Goal: Task Accomplishment & Management: Complete application form

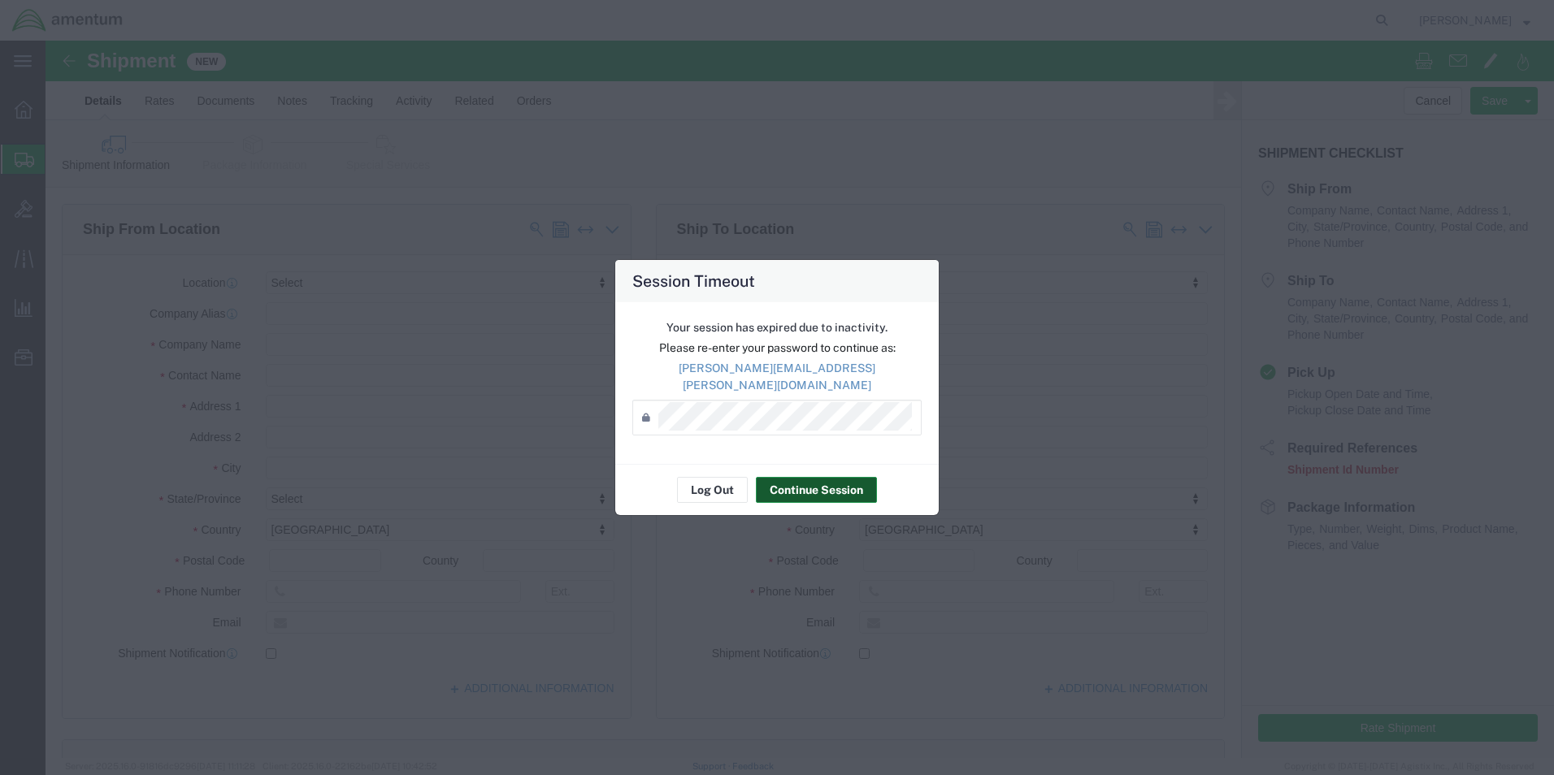
click at [827, 481] on button "Continue Session" at bounding box center [816, 490] width 121 height 26
click at [832, 481] on button "Continue Session" at bounding box center [816, 490] width 121 height 26
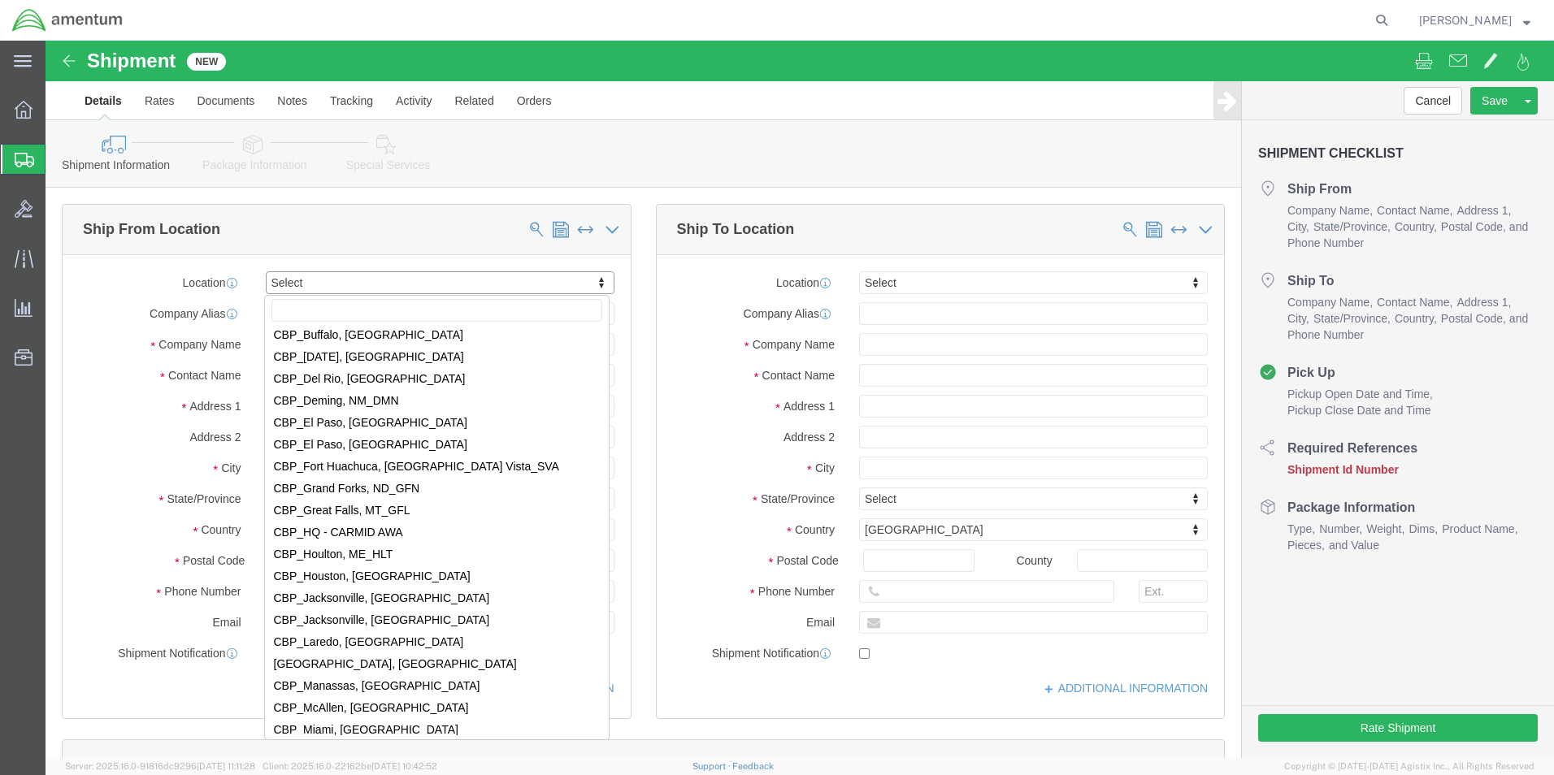
scroll to position [3251, 0]
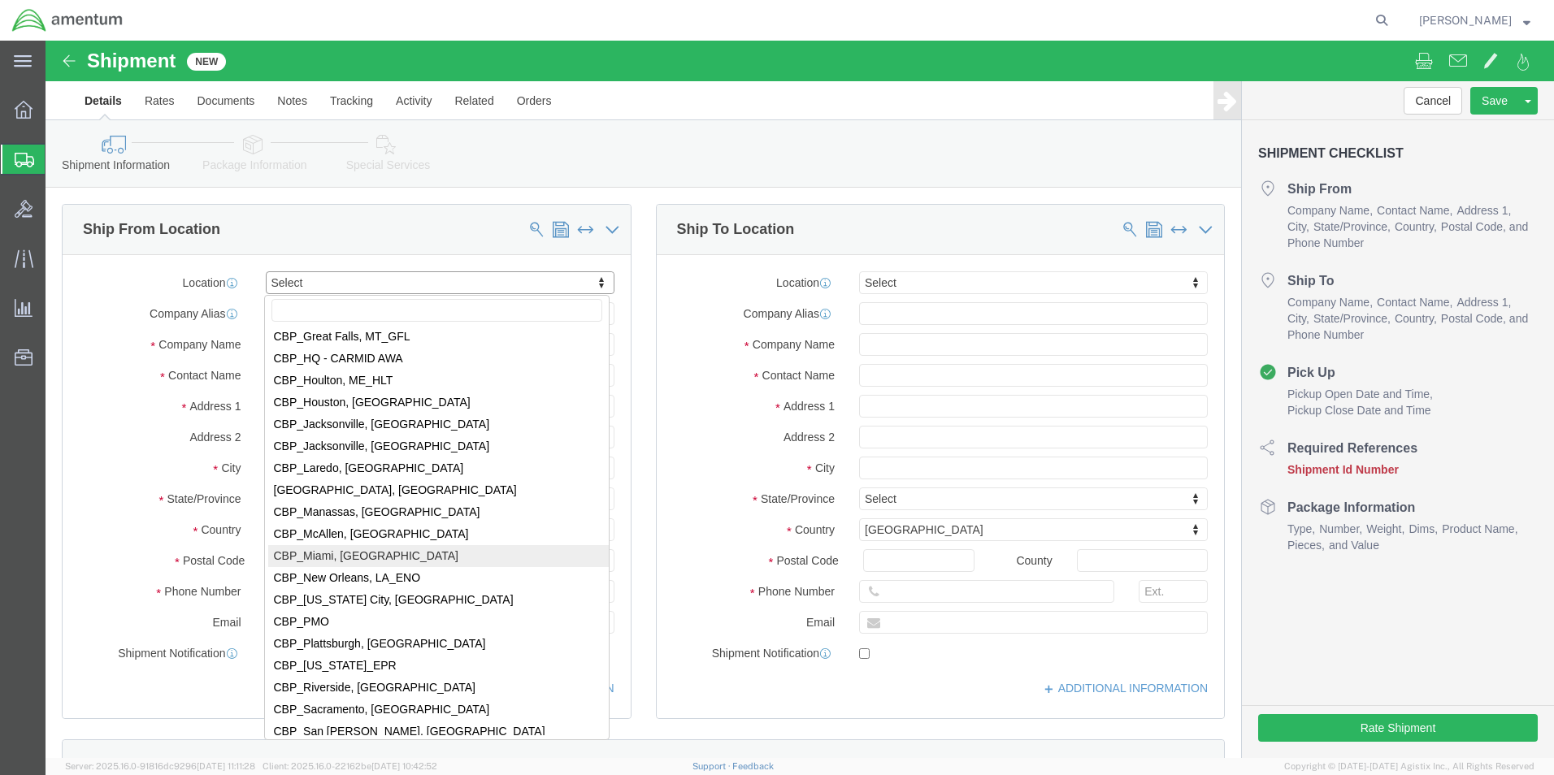
select select "49931"
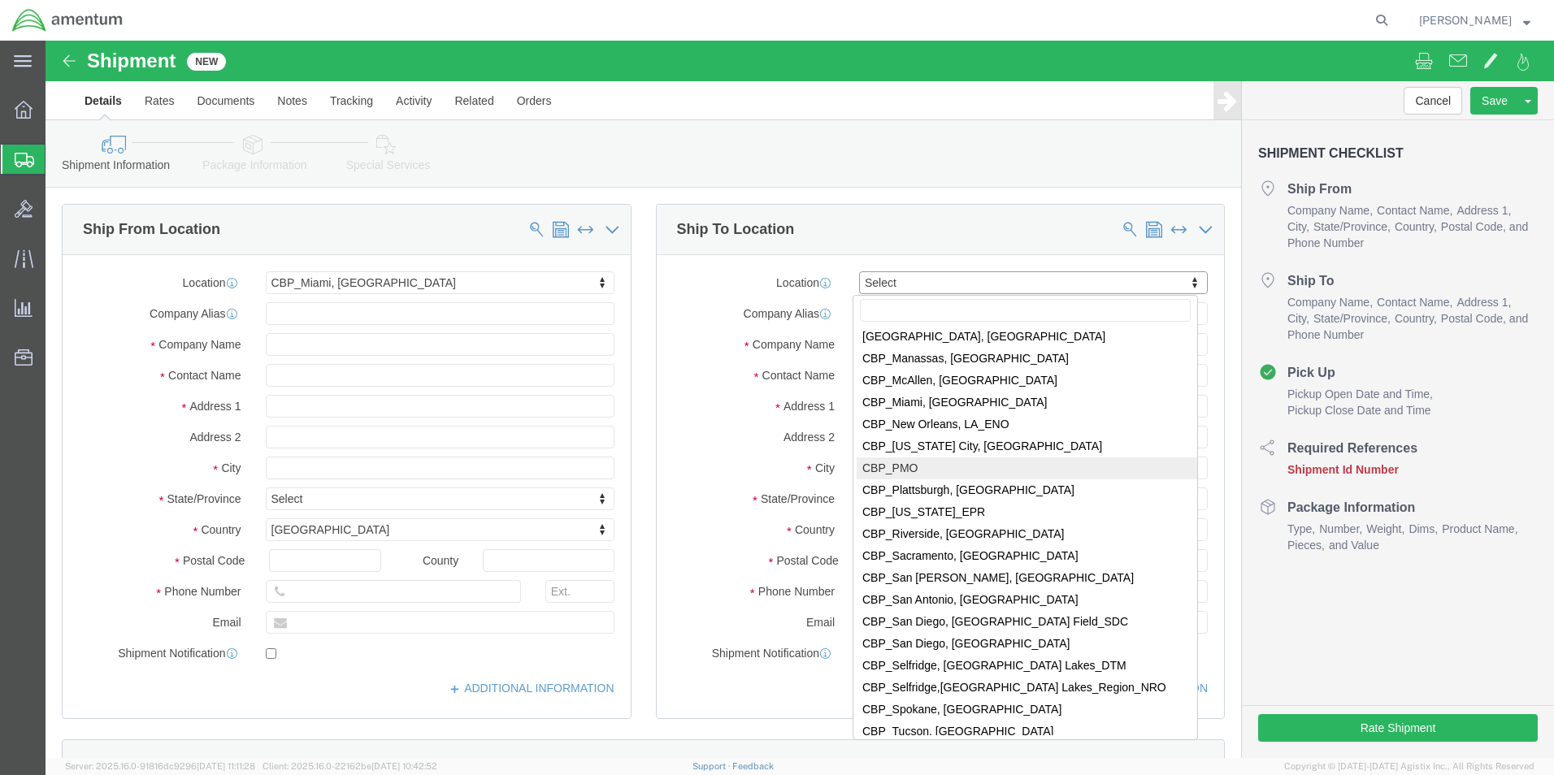
scroll to position [3414, 0]
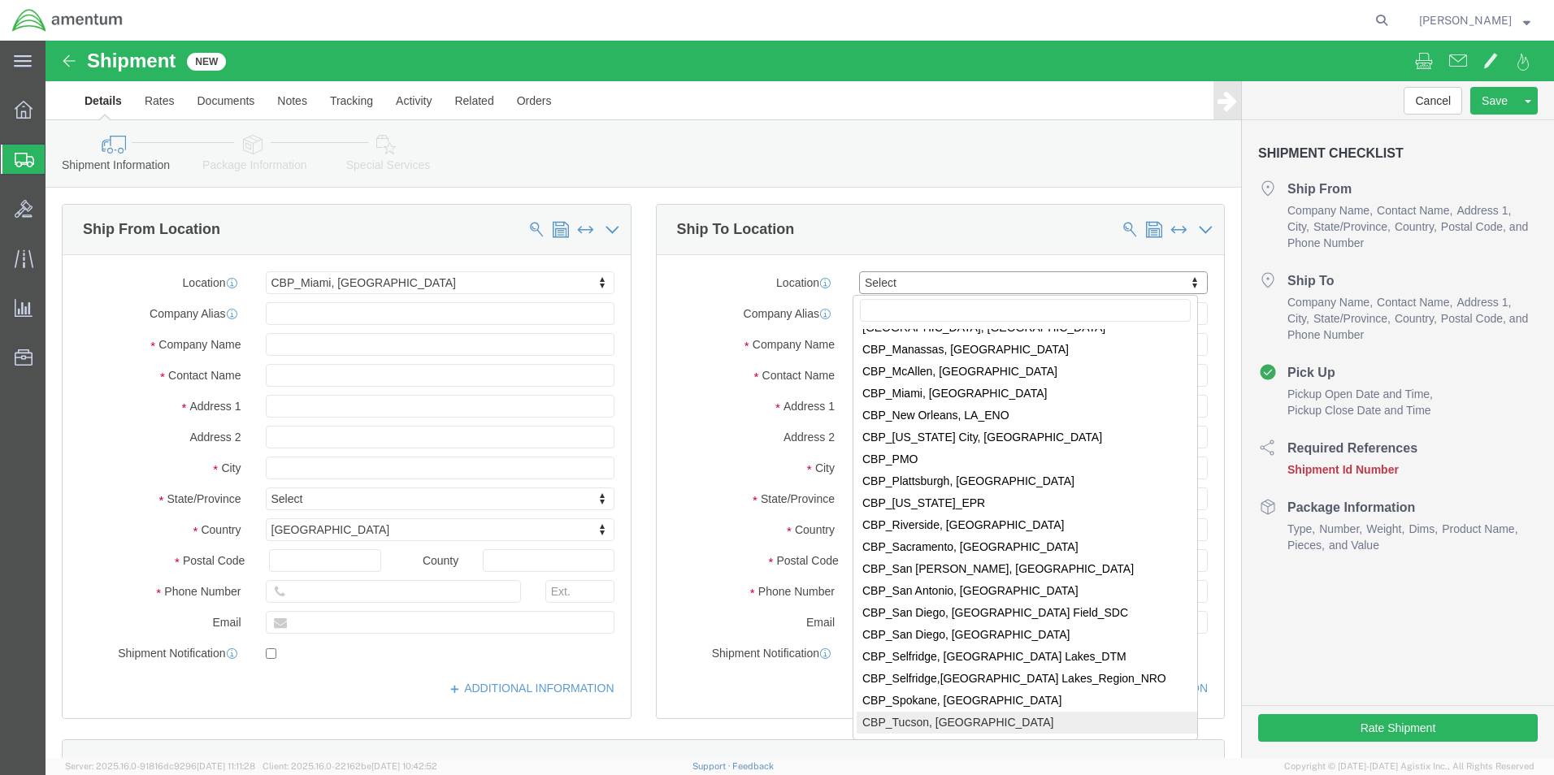
select select "49949"
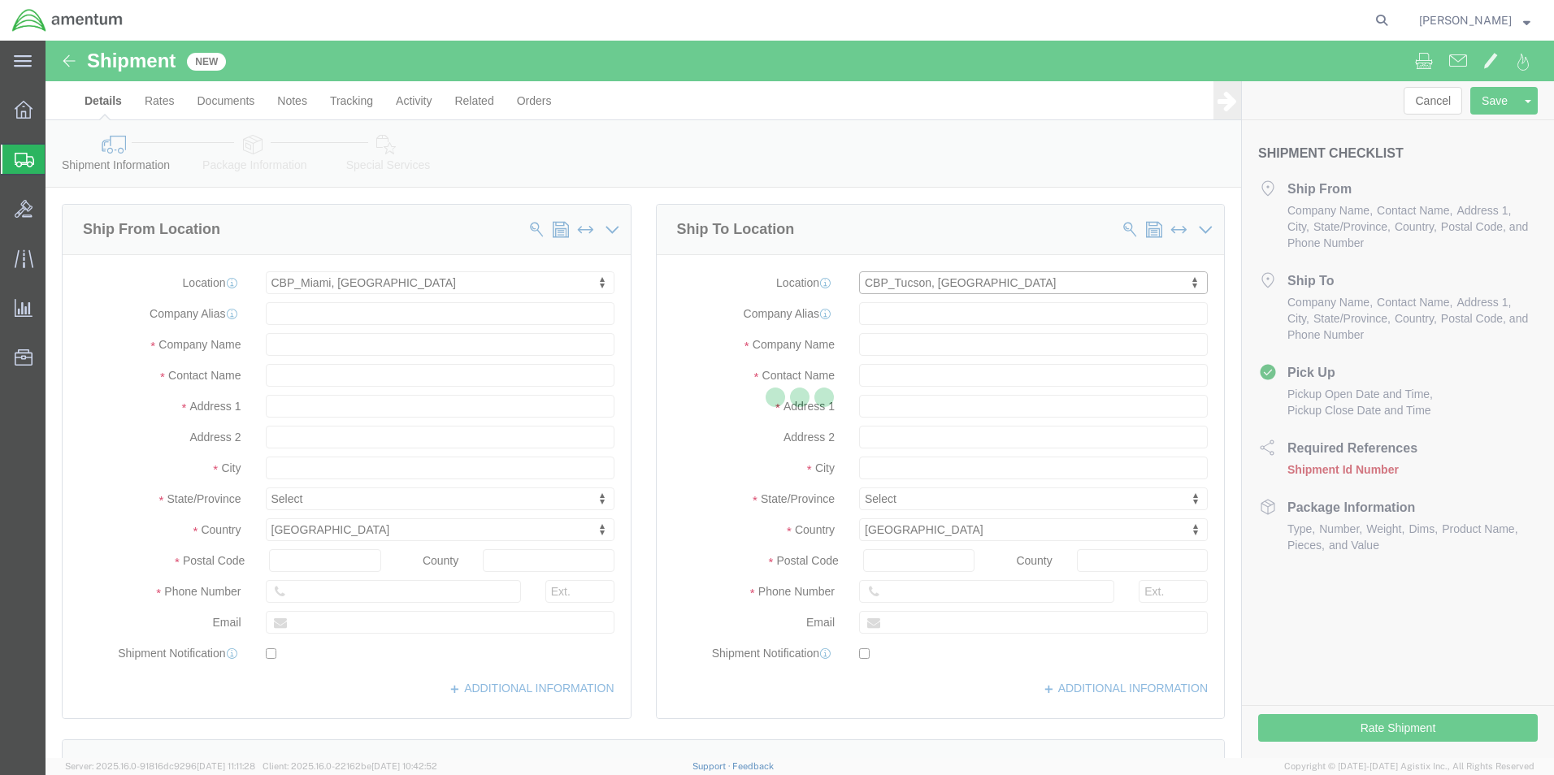
select select "AZ"
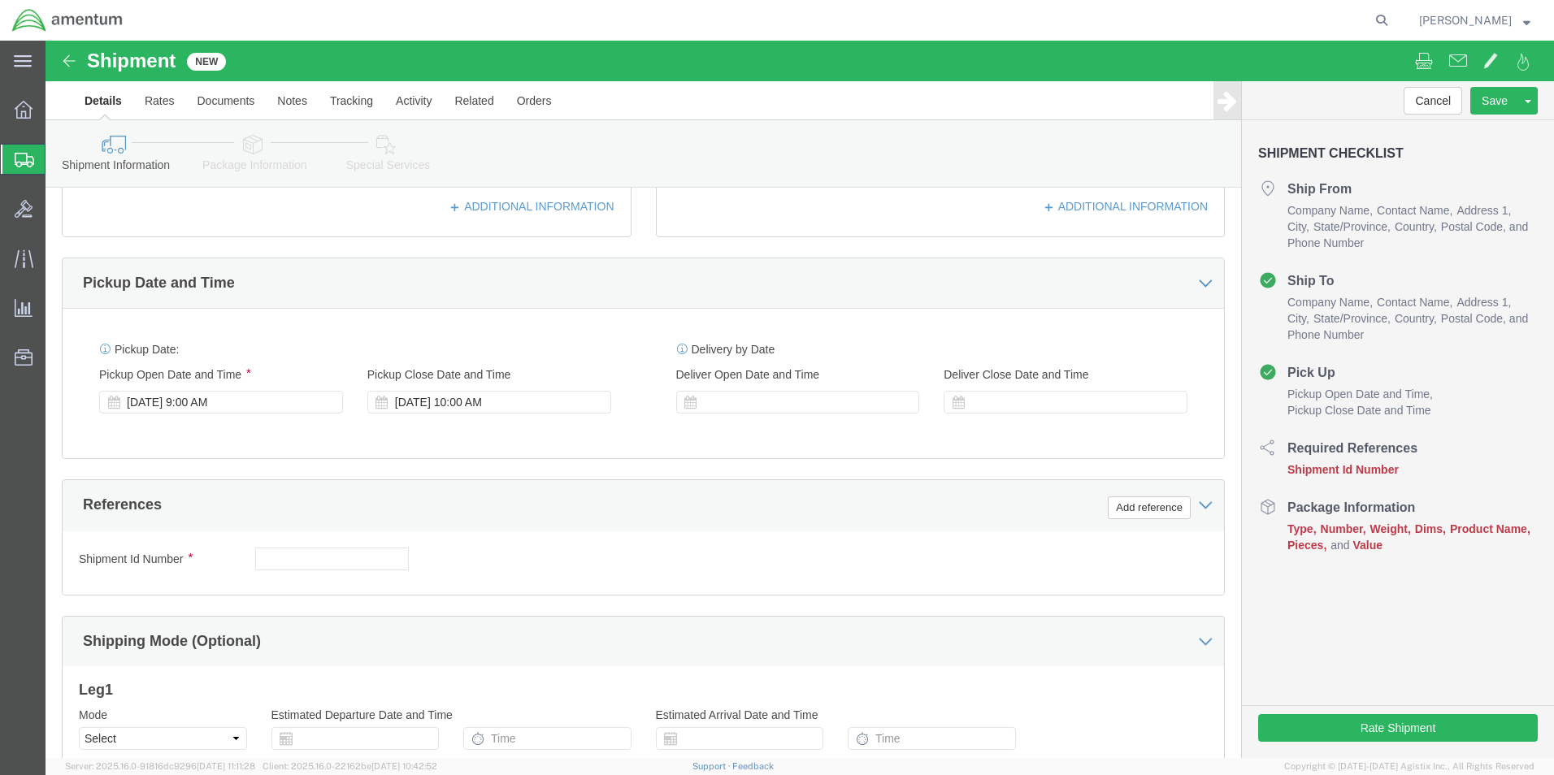
scroll to position [488, 0]
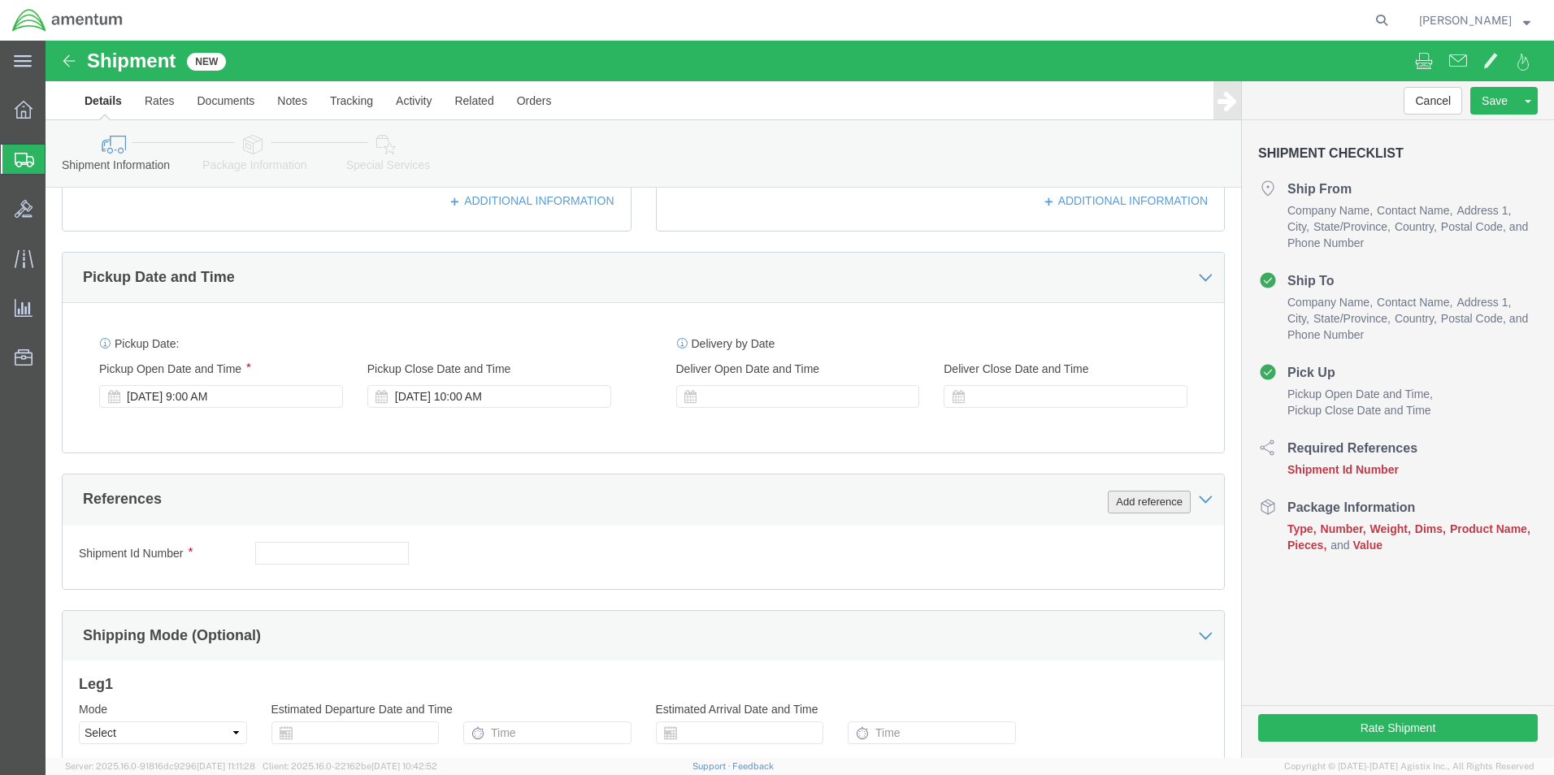
click button "Add reference"
click select "Select Account Type Activity ID Airline Appointment Number ASN Batch Request # …"
select select "DEPT"
click select "Select Account Type Activity ID Airline Appointment Number ASN Batch Request # …"
click input "text"
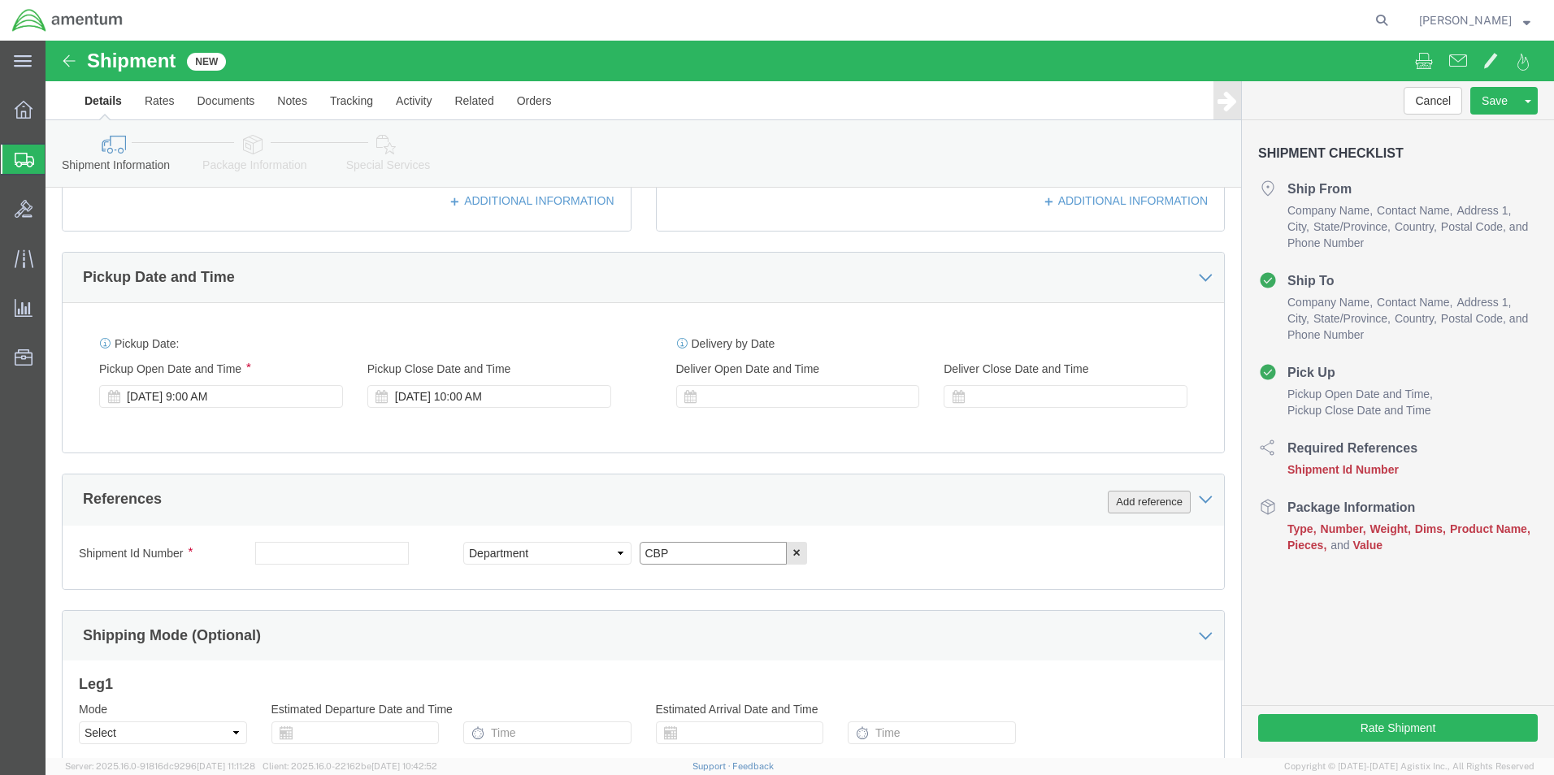
type input "CBP"
click button "Add reference"
click select "Select Account Type Activity ID Airline Appointment Number ASN Batch Request # …"
select select "CUSTREF"
click select "Select Account Type Activity ID Airline Appointment Number ASN Batch Request # …"
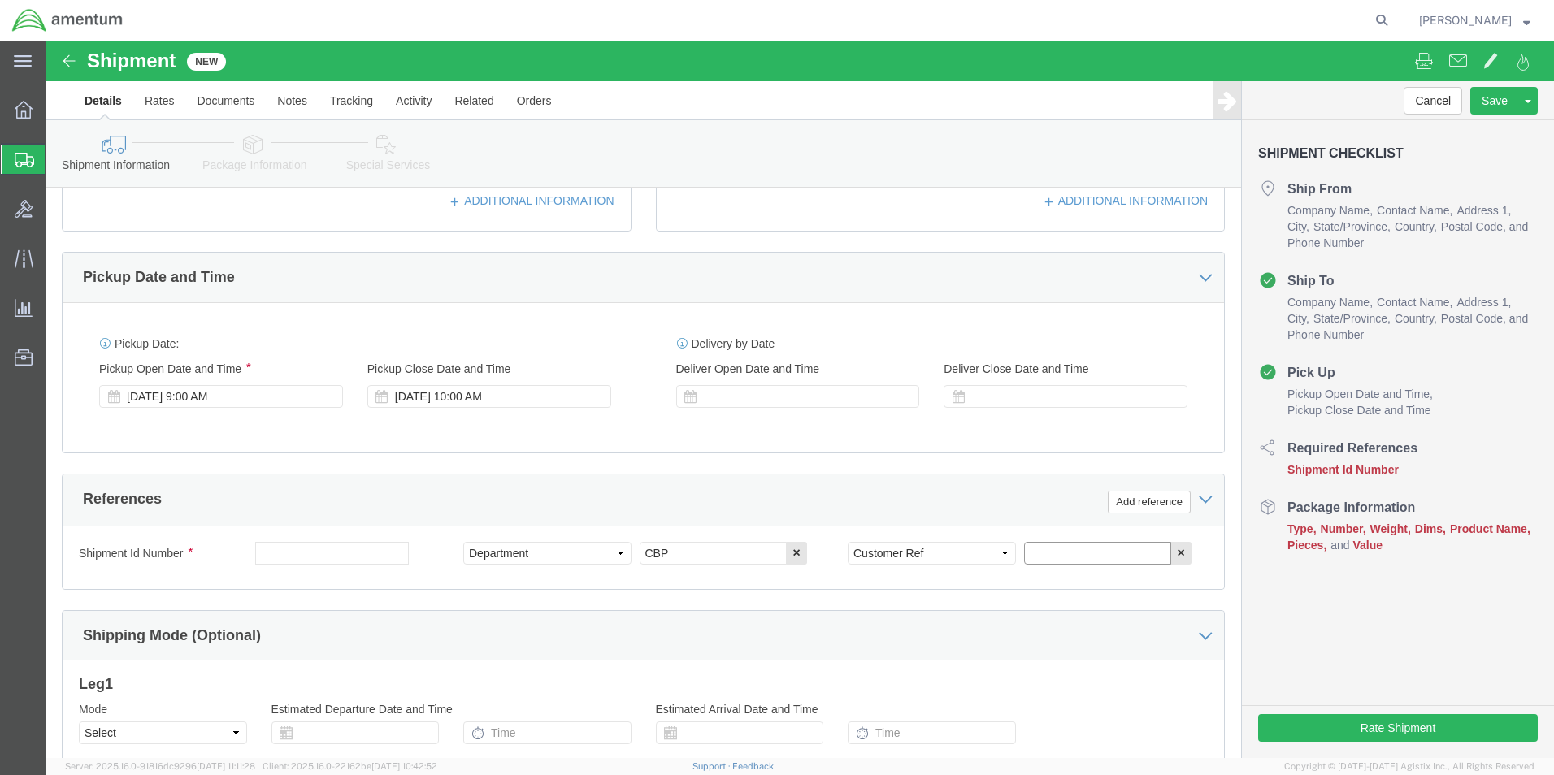
click input "text"
type input "NUT USAGE #324814"
click button "Add reference"
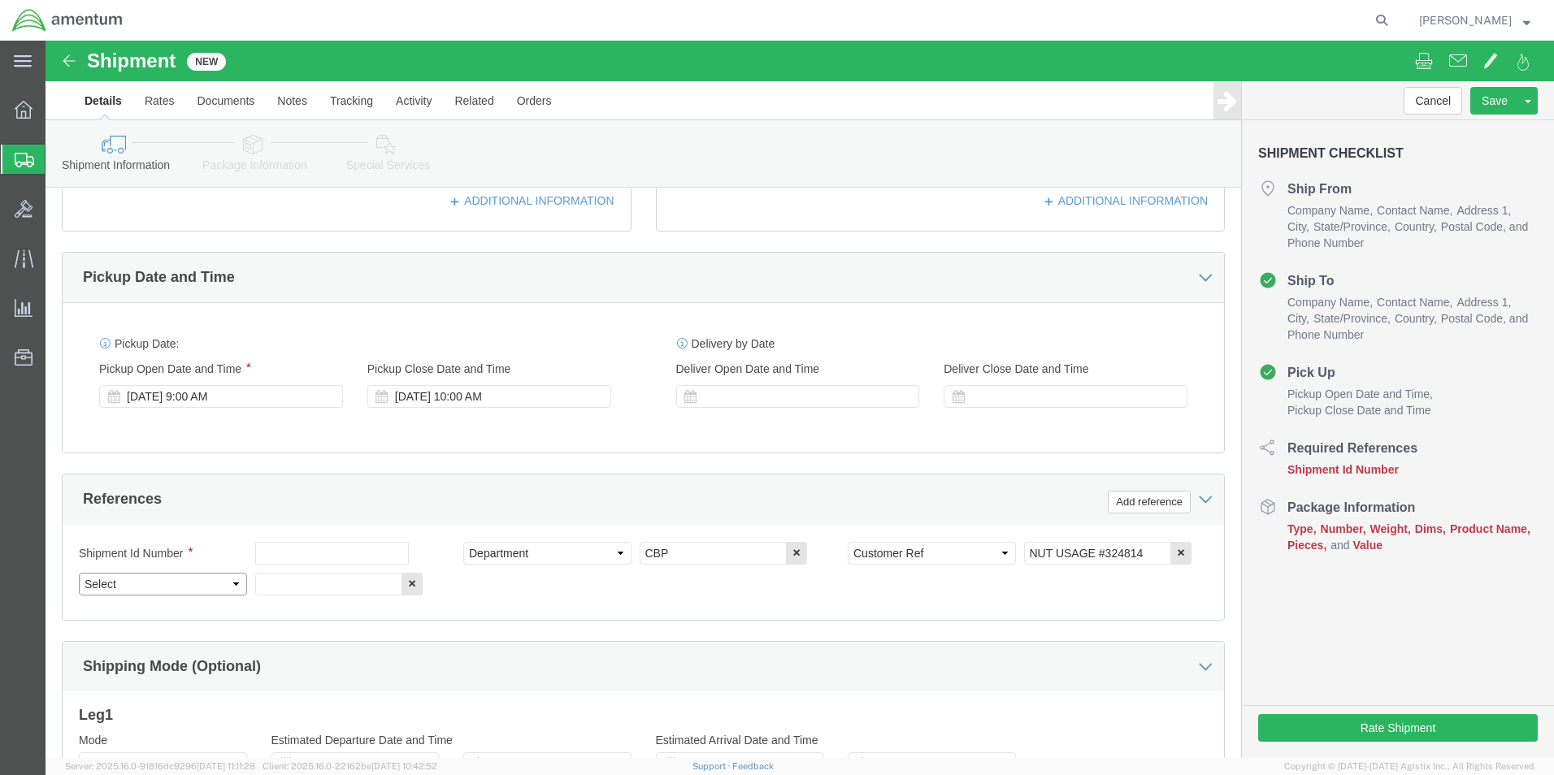
click select "Select Account Type Activity ID Airline Appointment Number ASN Batch Request # …"
select select "PROJNUM"
click select "Select Account Type Activity ID Airline Appointment Number ASN Batch Request # …"
click input "text"
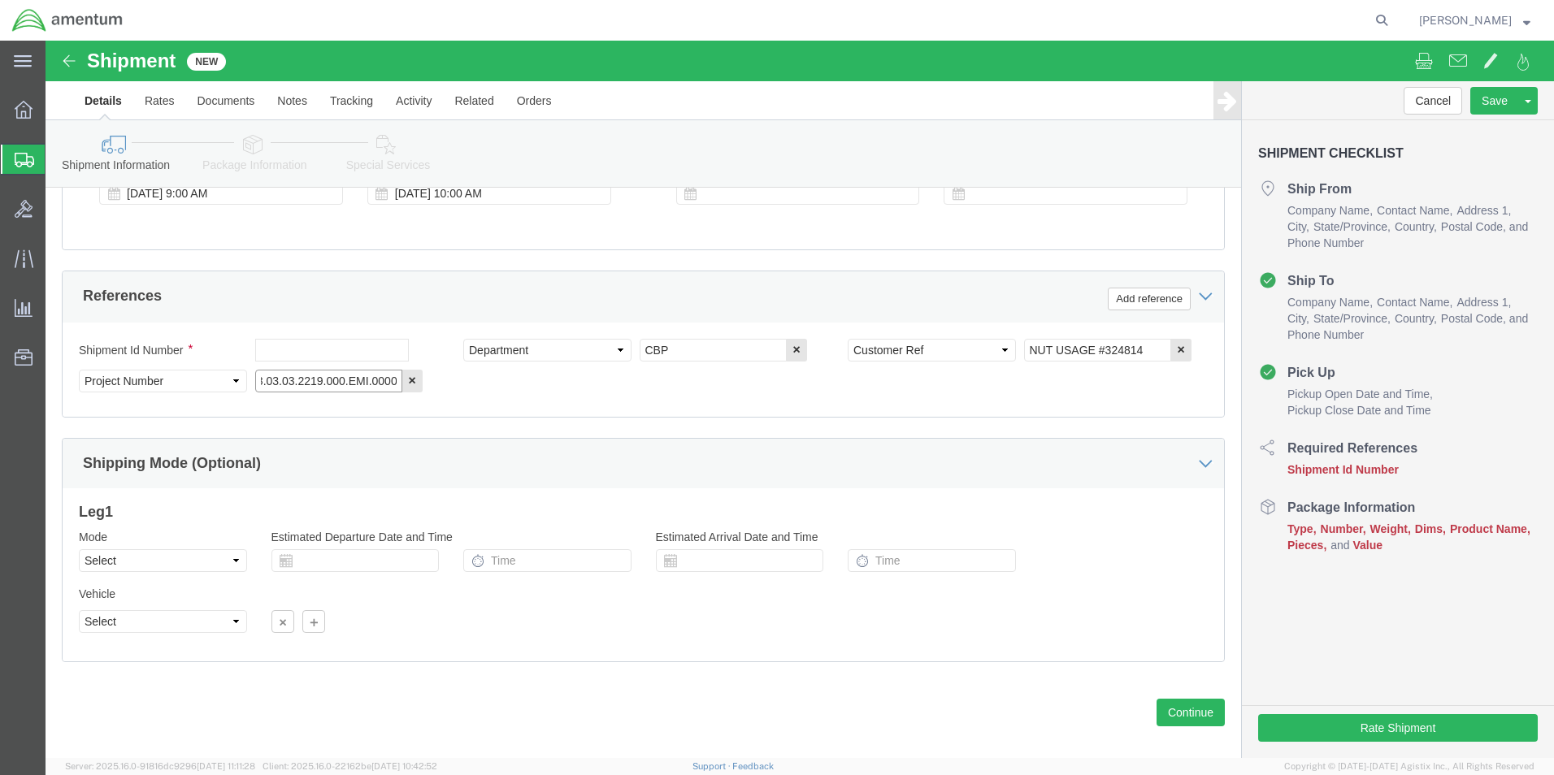
scroll to position [709, 0]
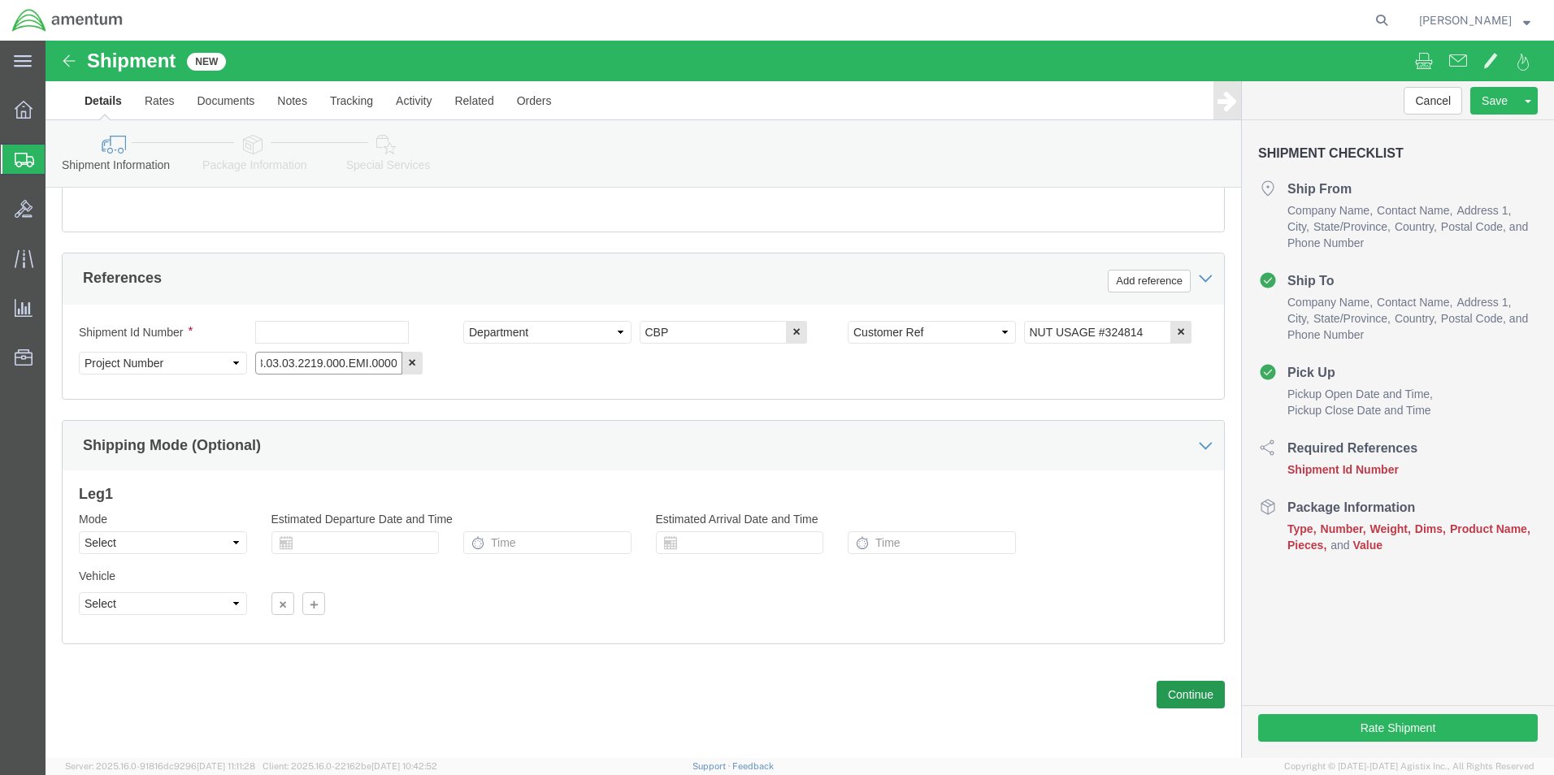
type input "6118.03.03.2219.000.EMI.0000"
click button "Continue"
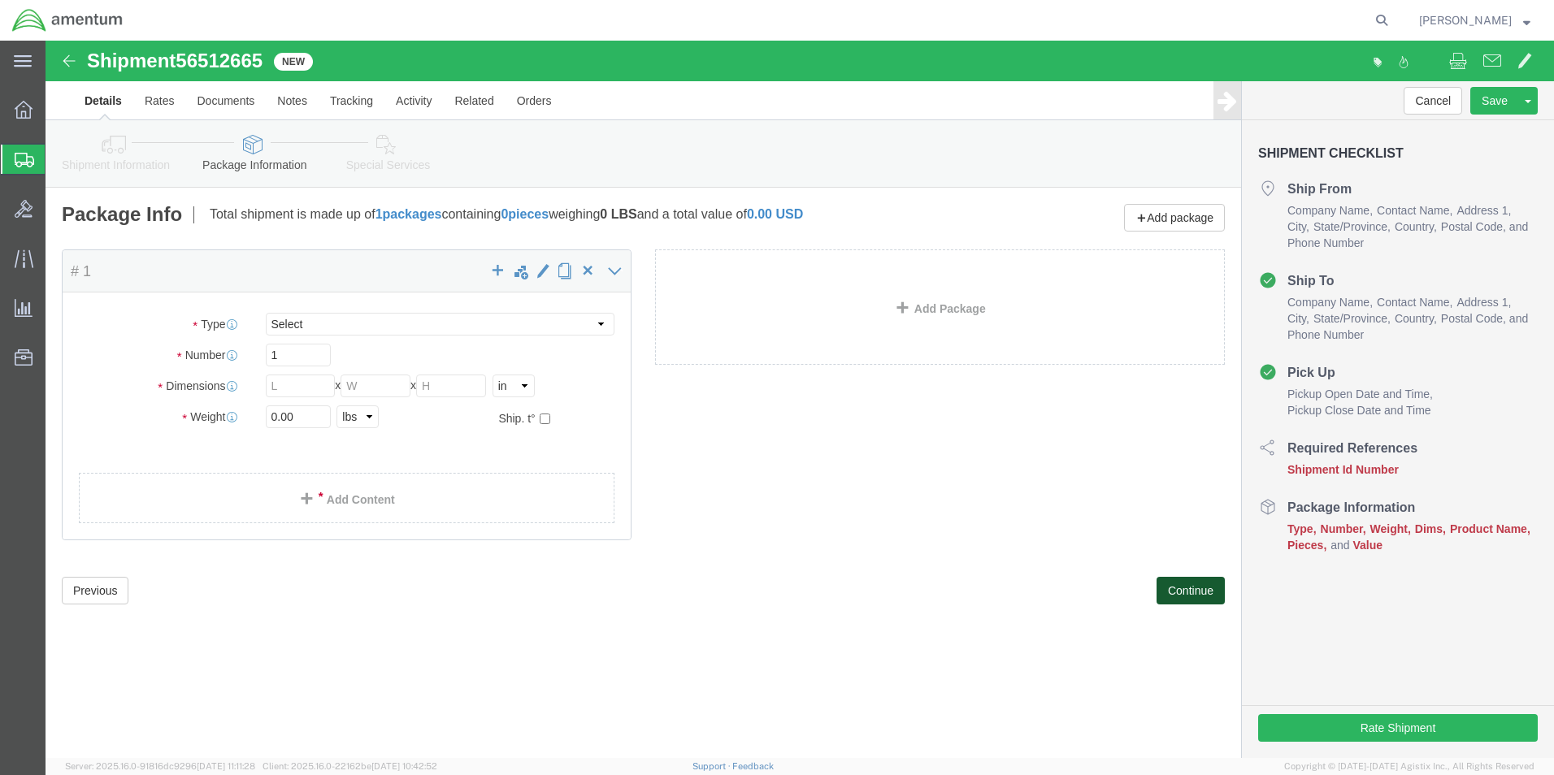
select select "CBOX"
click button "Previous"
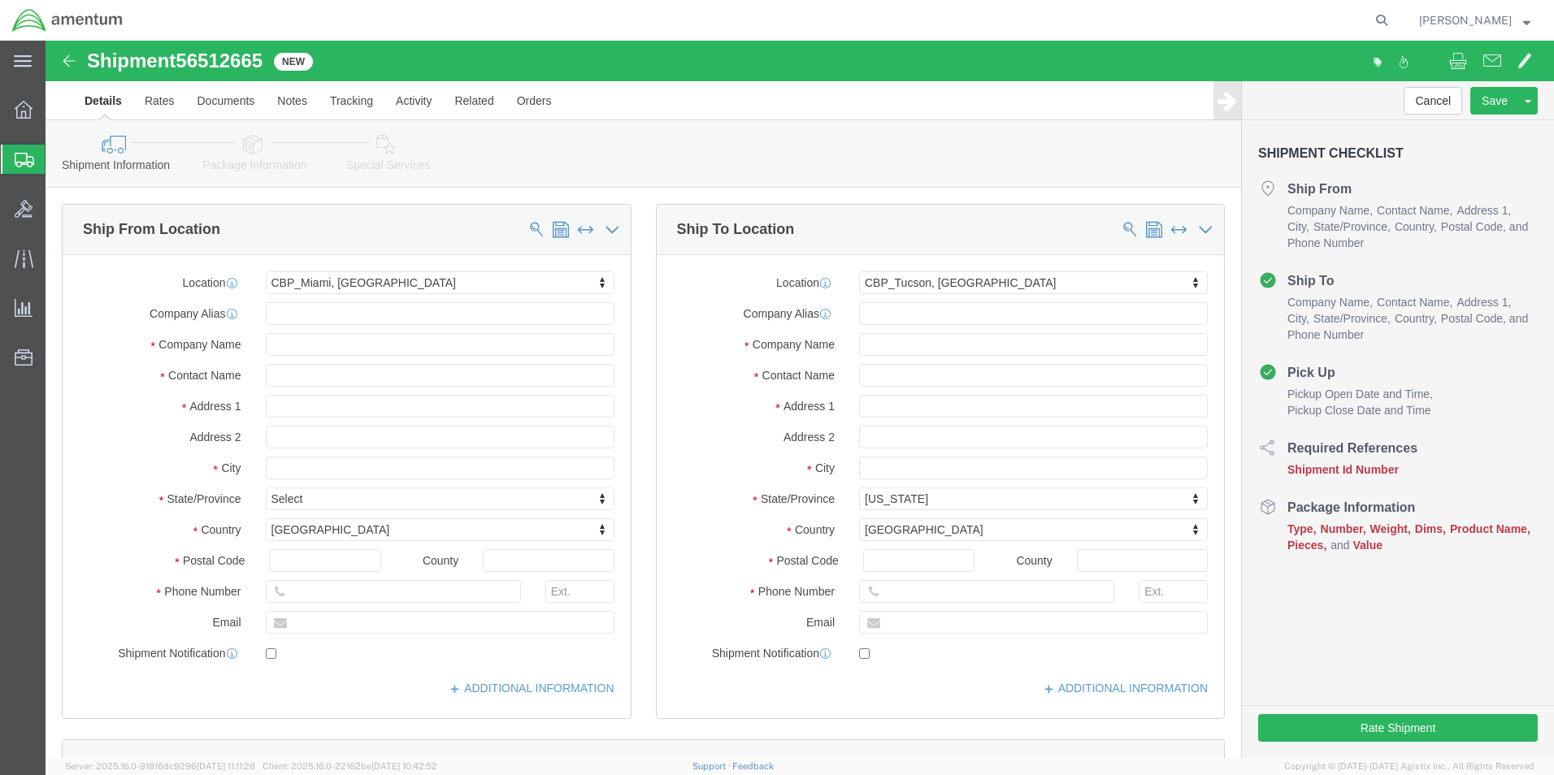
drag, startPoint x: 549, startPoint y: 241, endPoint x: 519, endPoint y: 260, distance: 35.4
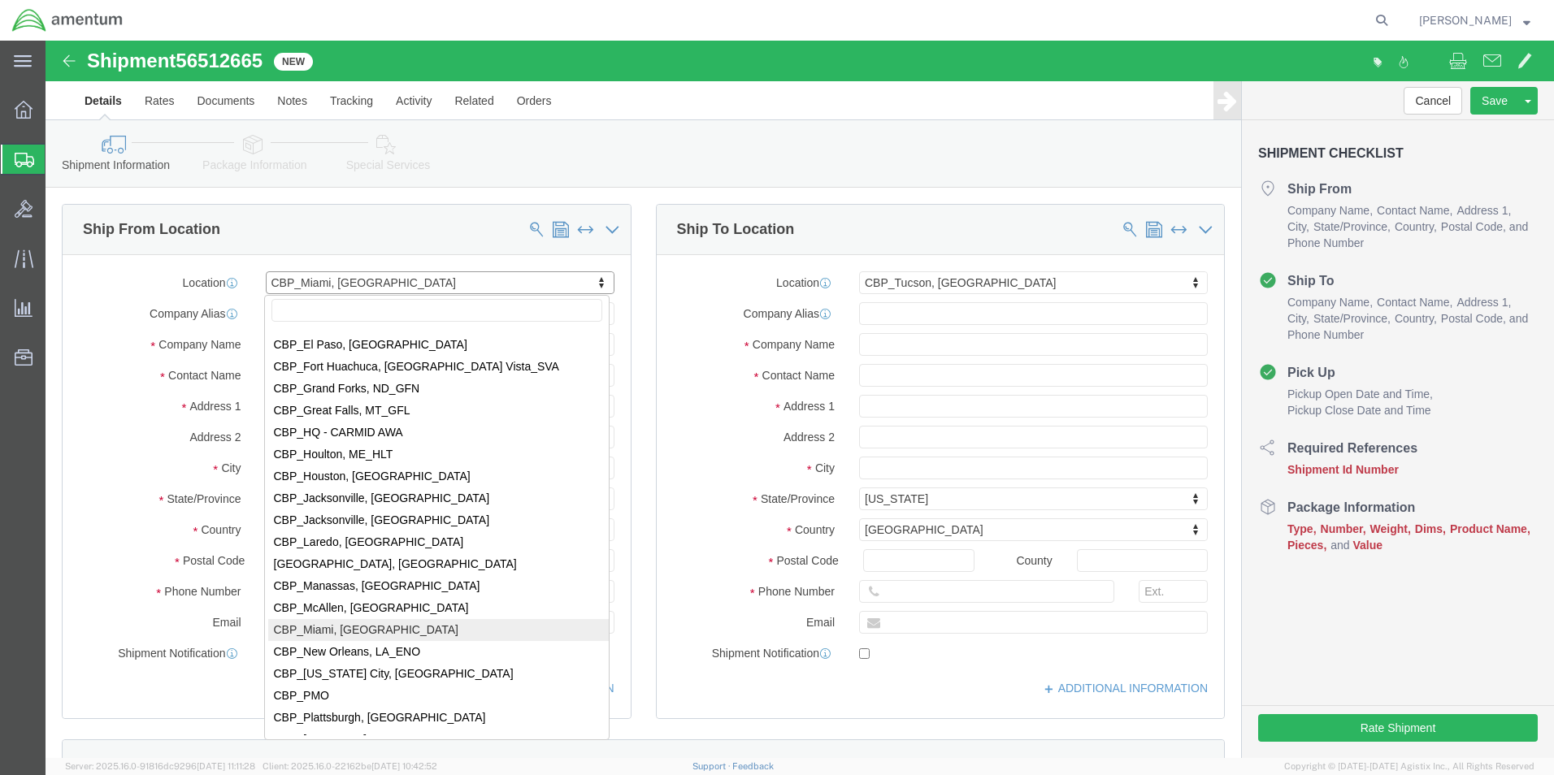
scroll to position [3297, 0]
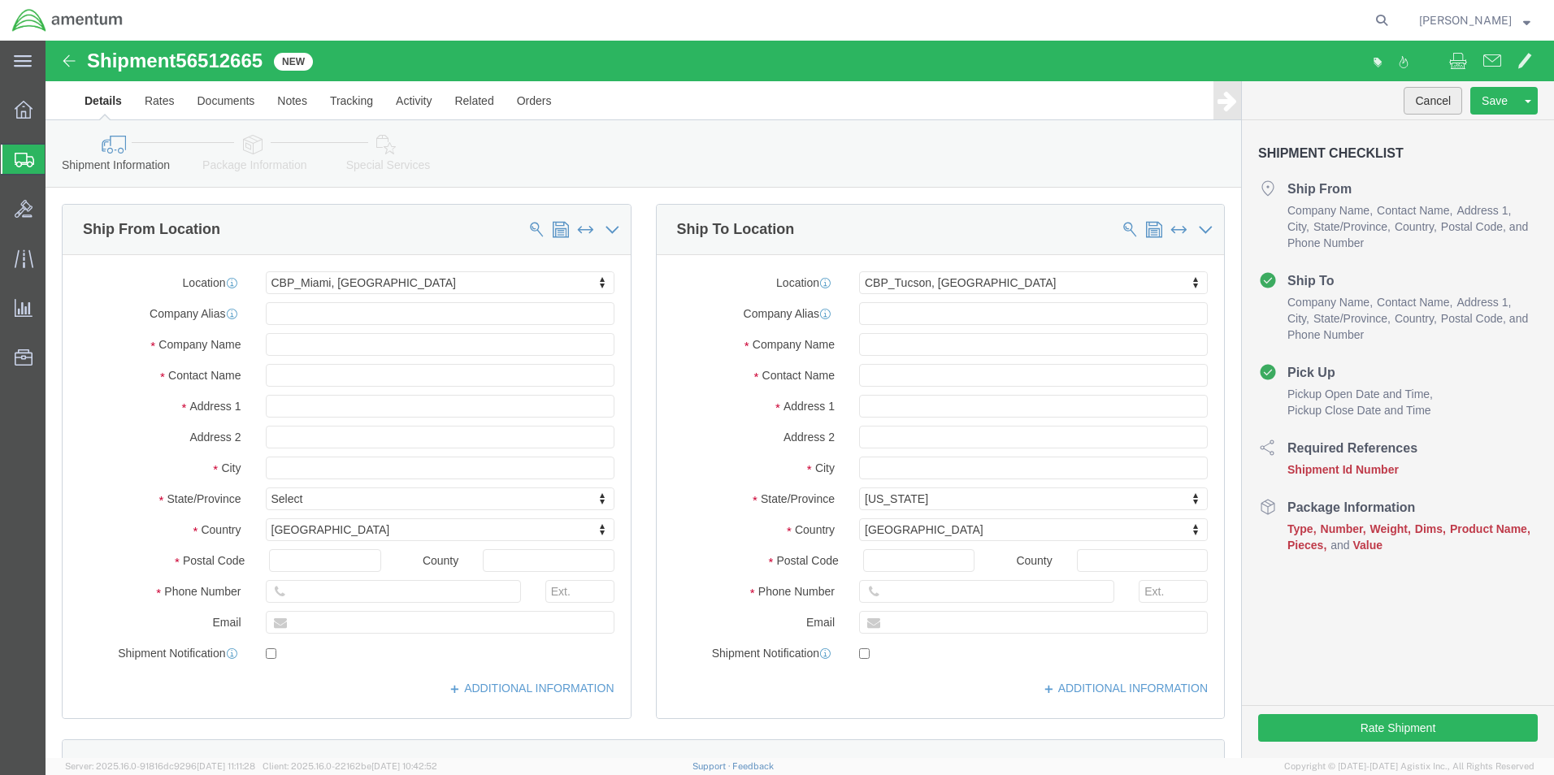
click button "Cancel"
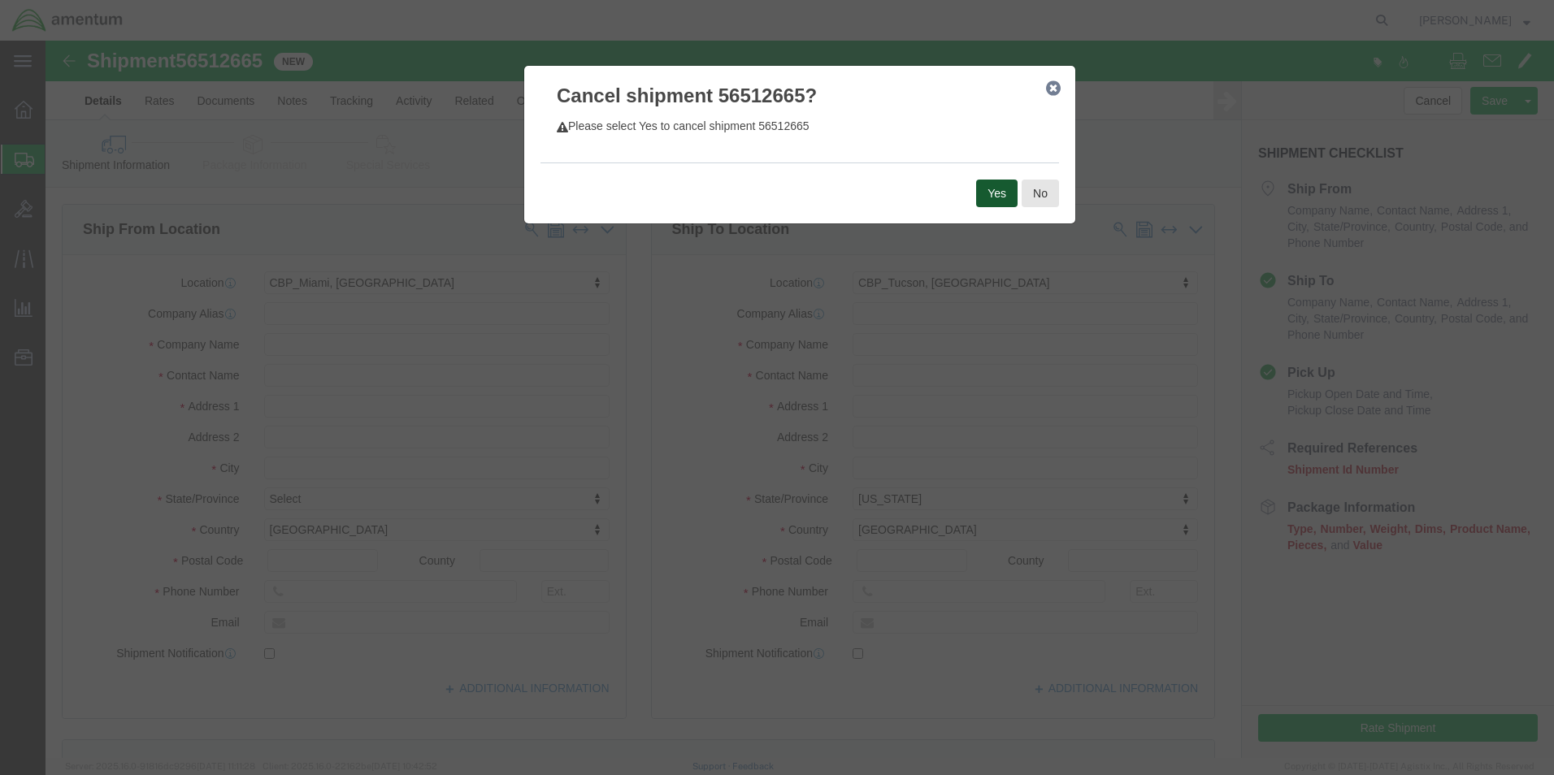
click button "Yes"
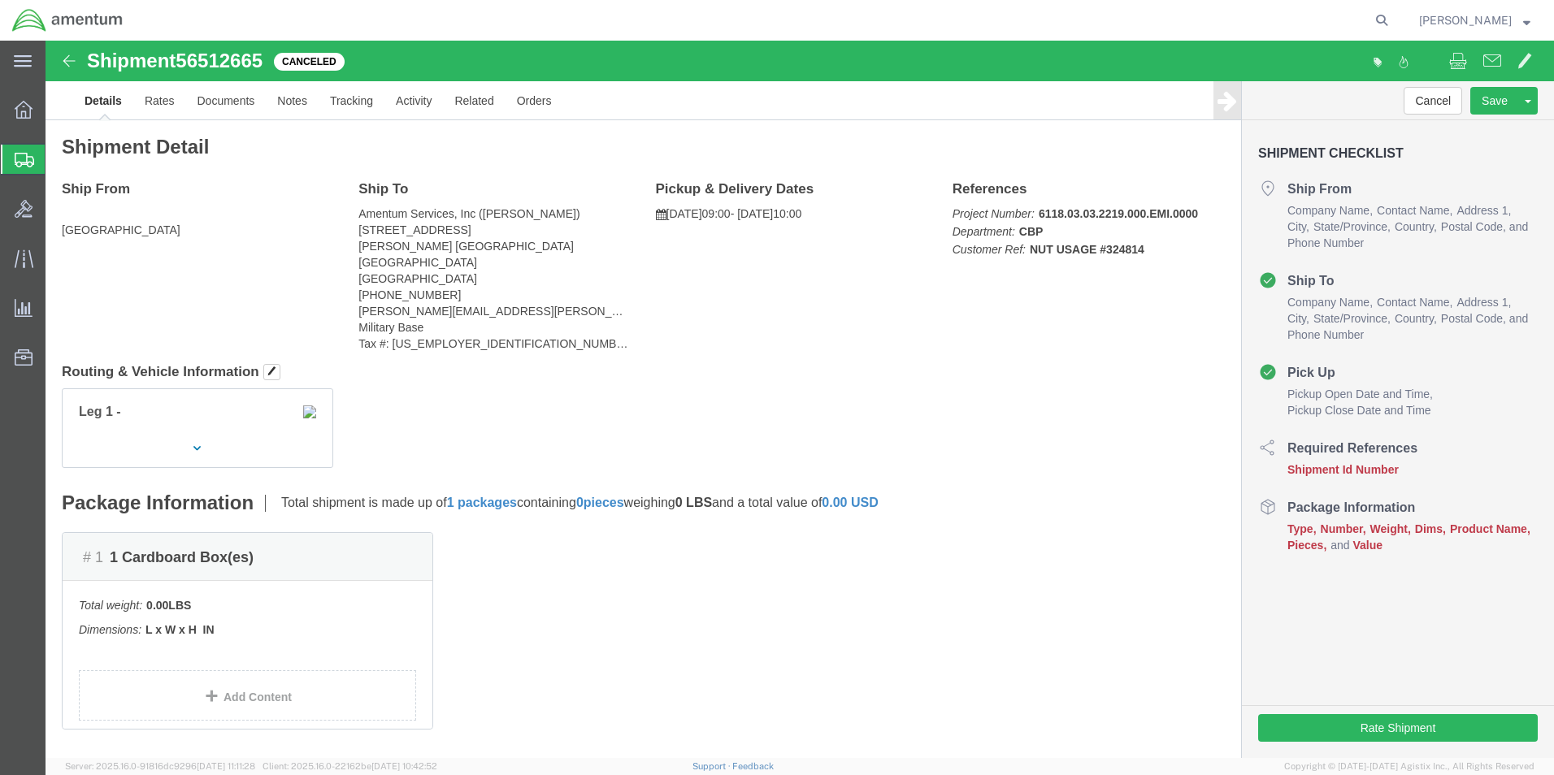
click at [0, 0] on span "Create Shipment" at bounding box center [0, 0] width 0 height 0
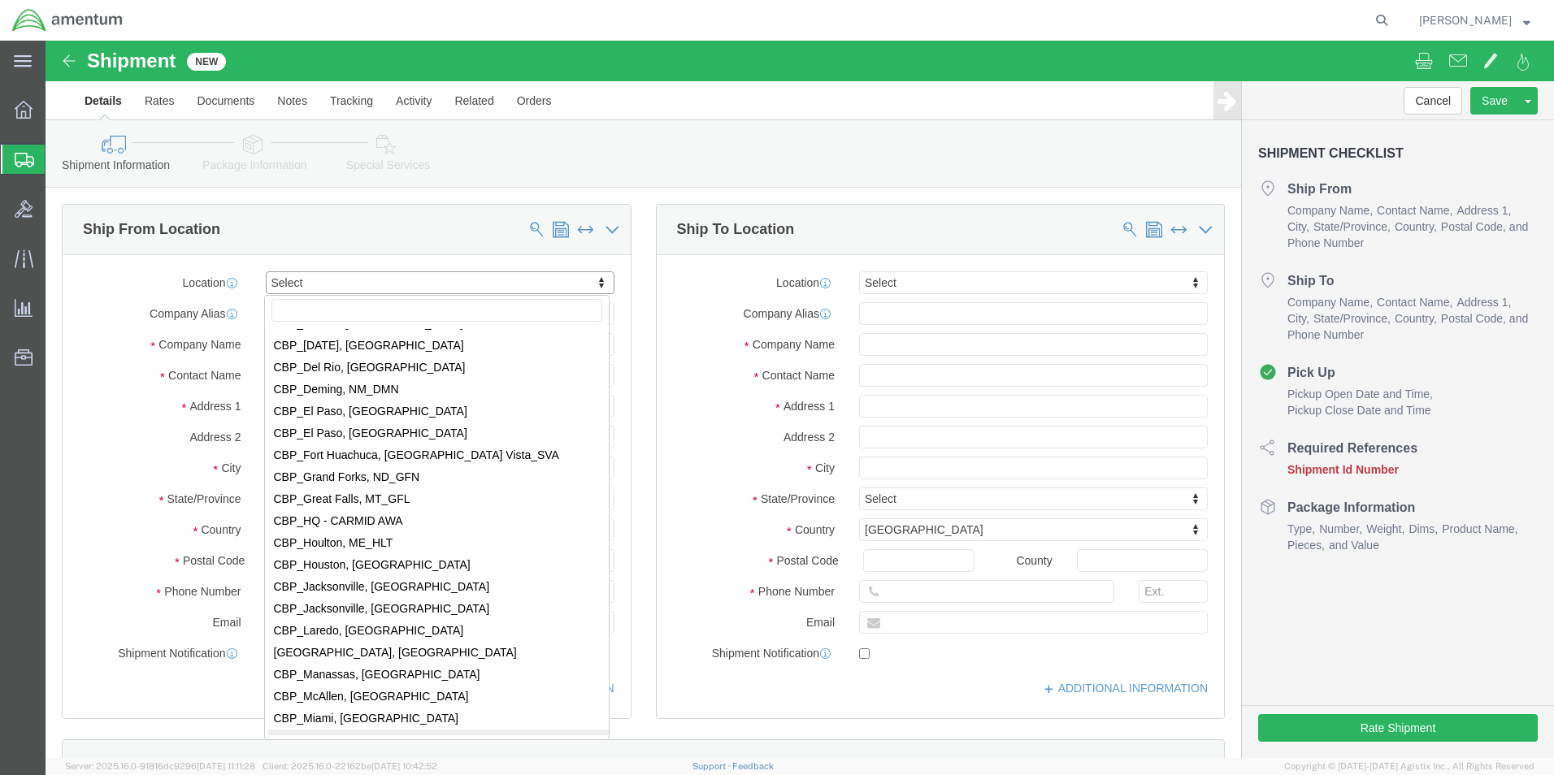
scroll to position [3097, 0]
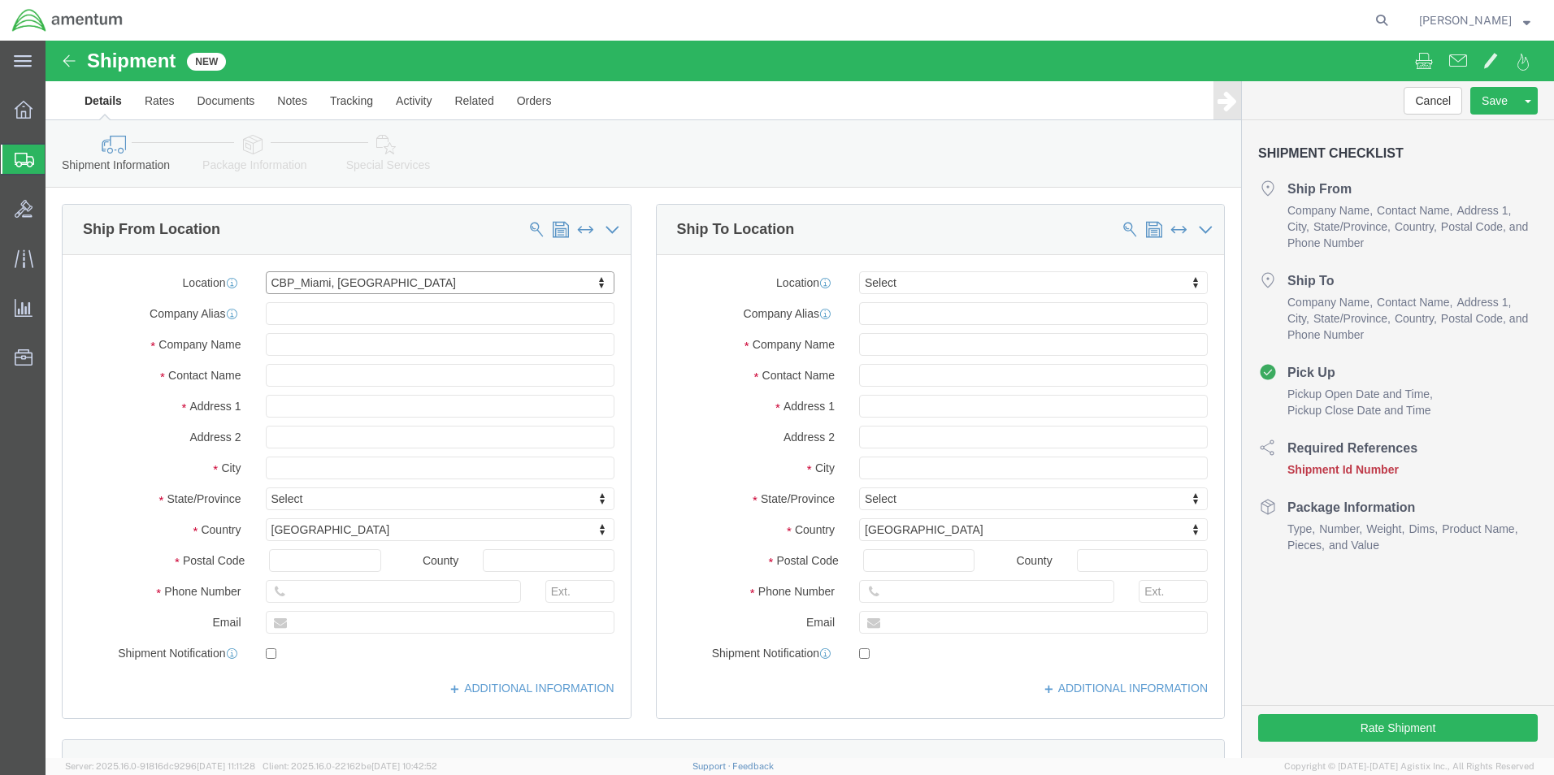
select select "49931"
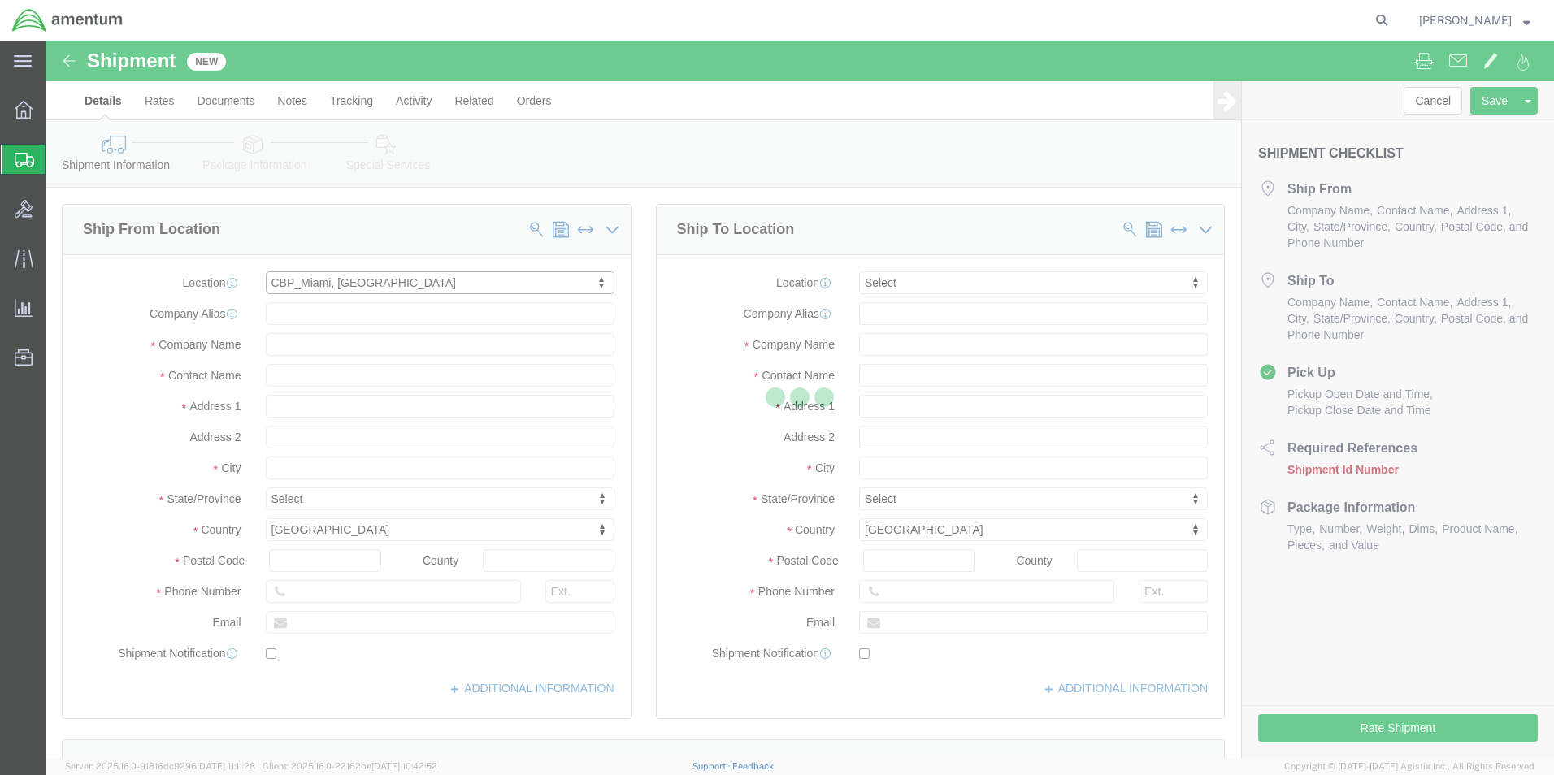
select select "FL"
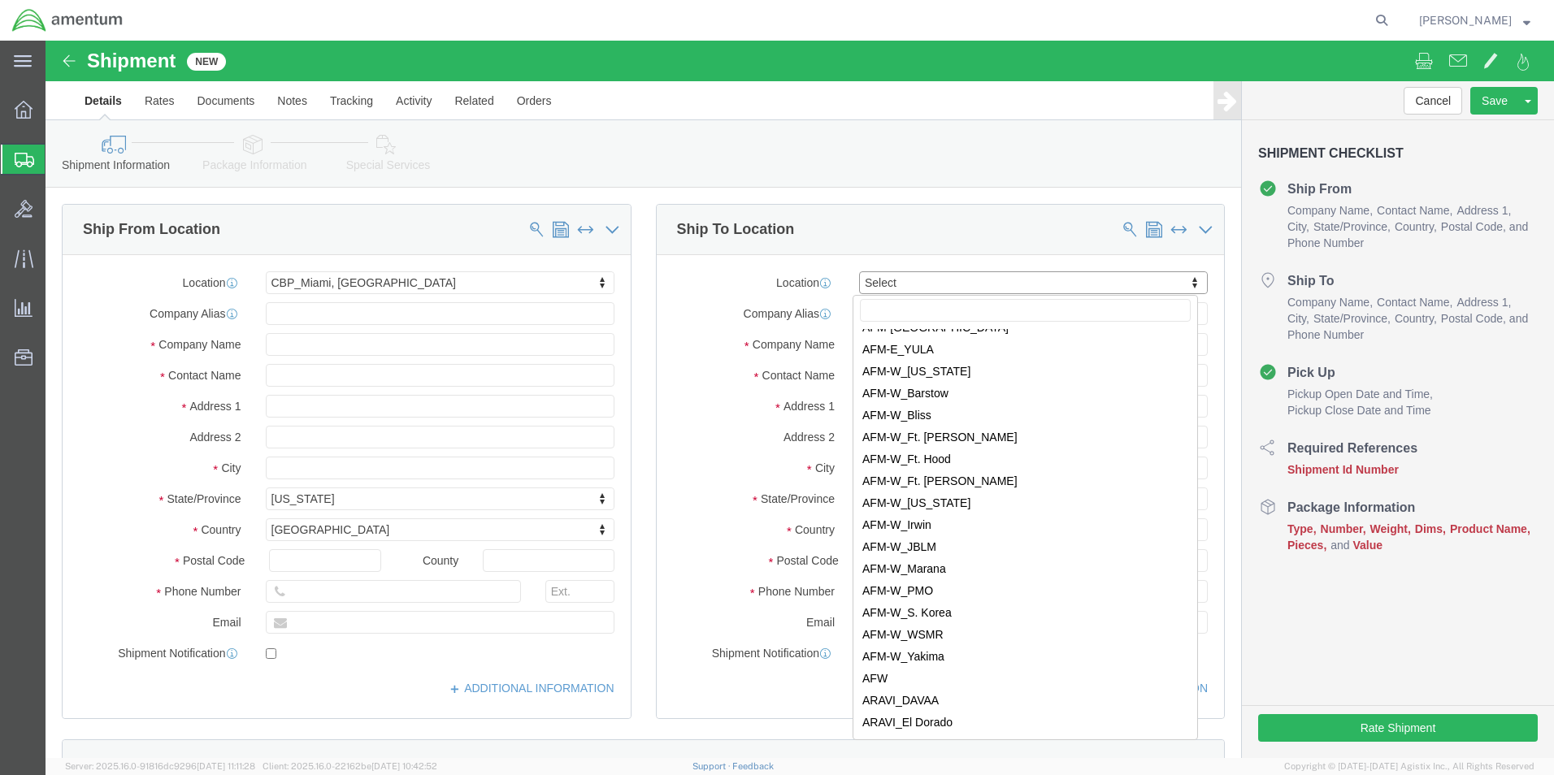
scroll to position [2195, 0]
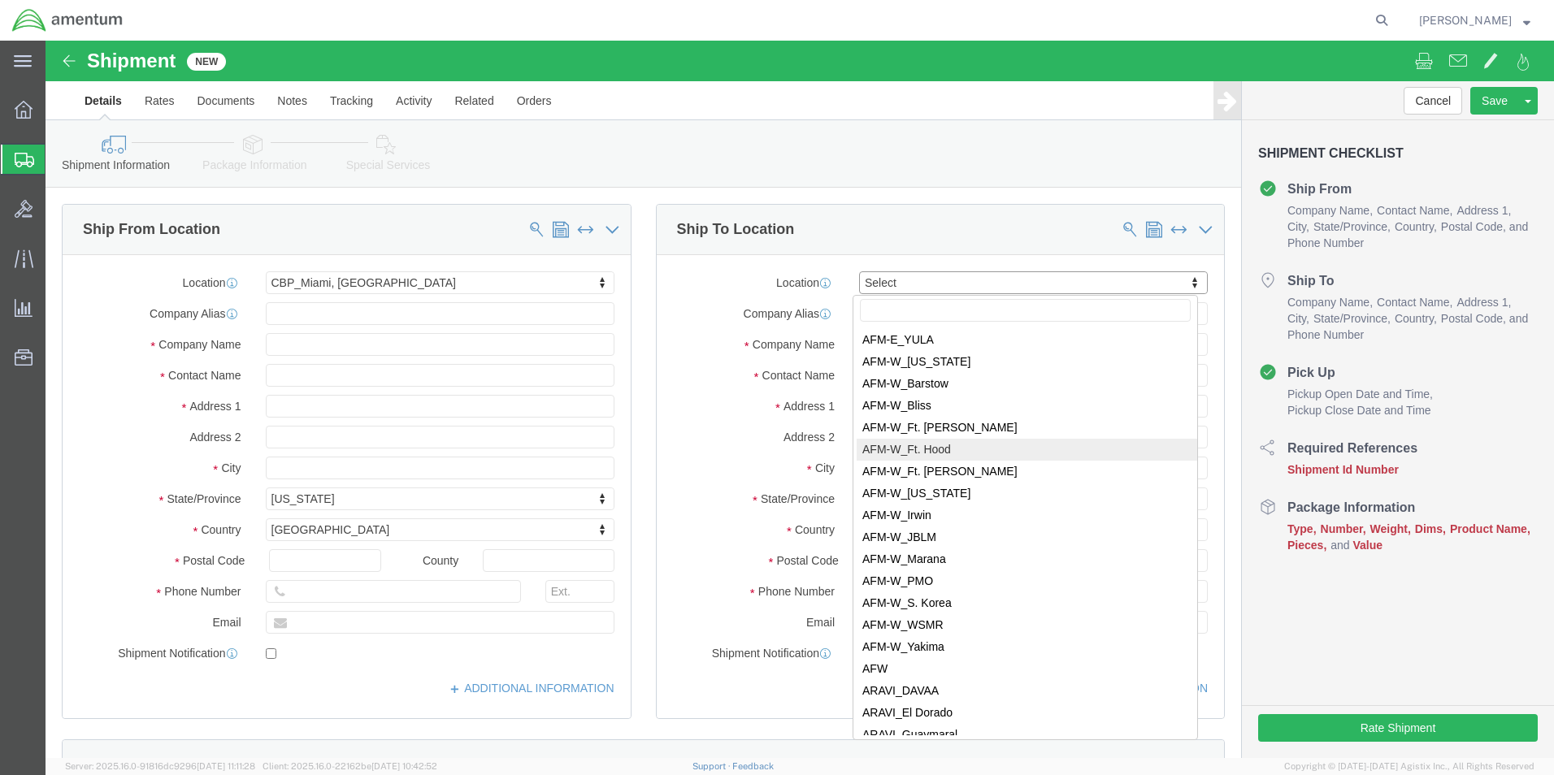
click at [30, 155] on icon at bounding box center [25, 160] width 20 height 15
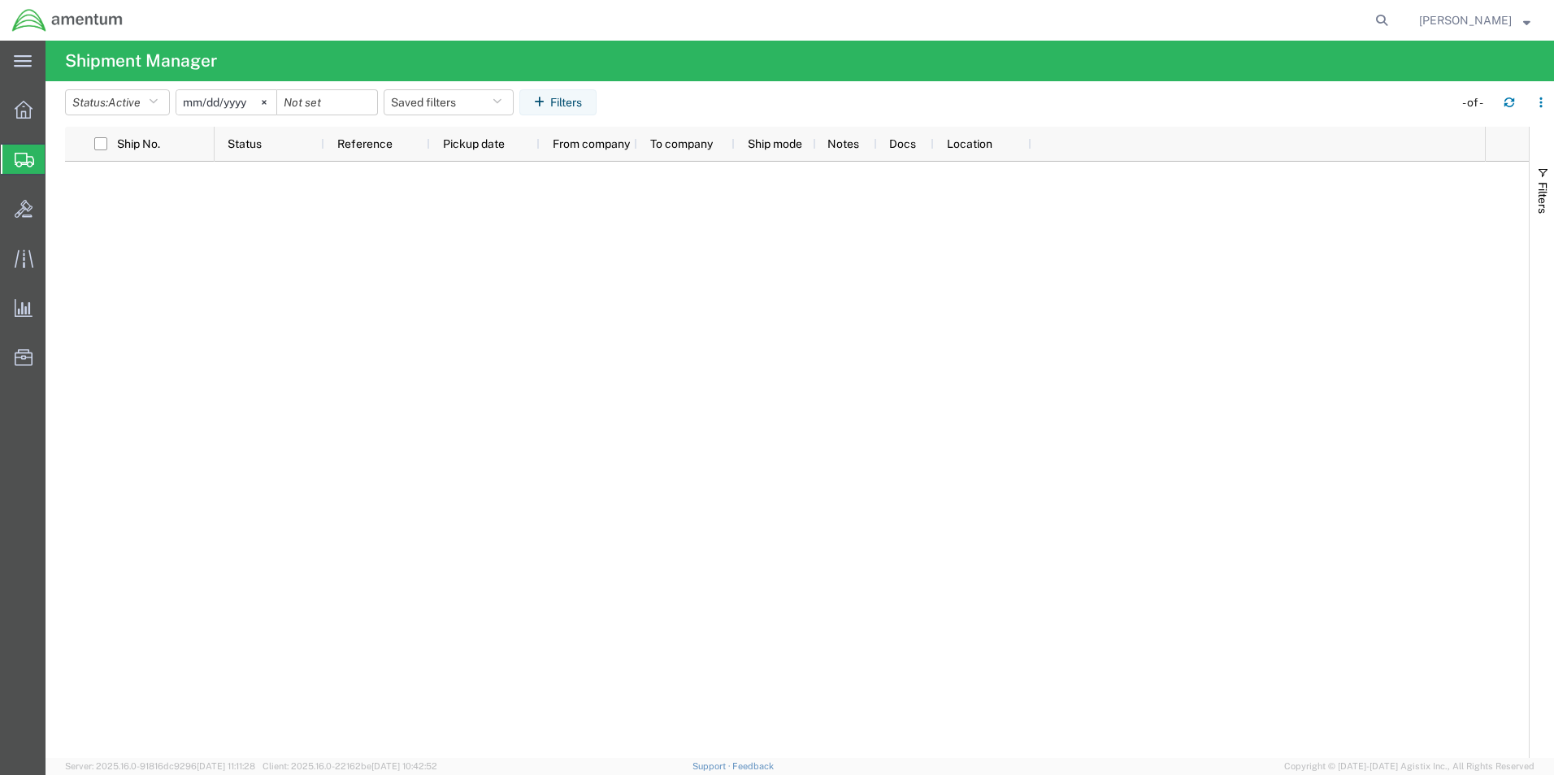
click at [0, 0] on span "Create Shipment" at bounding box center [0, 0] width 0 height 0
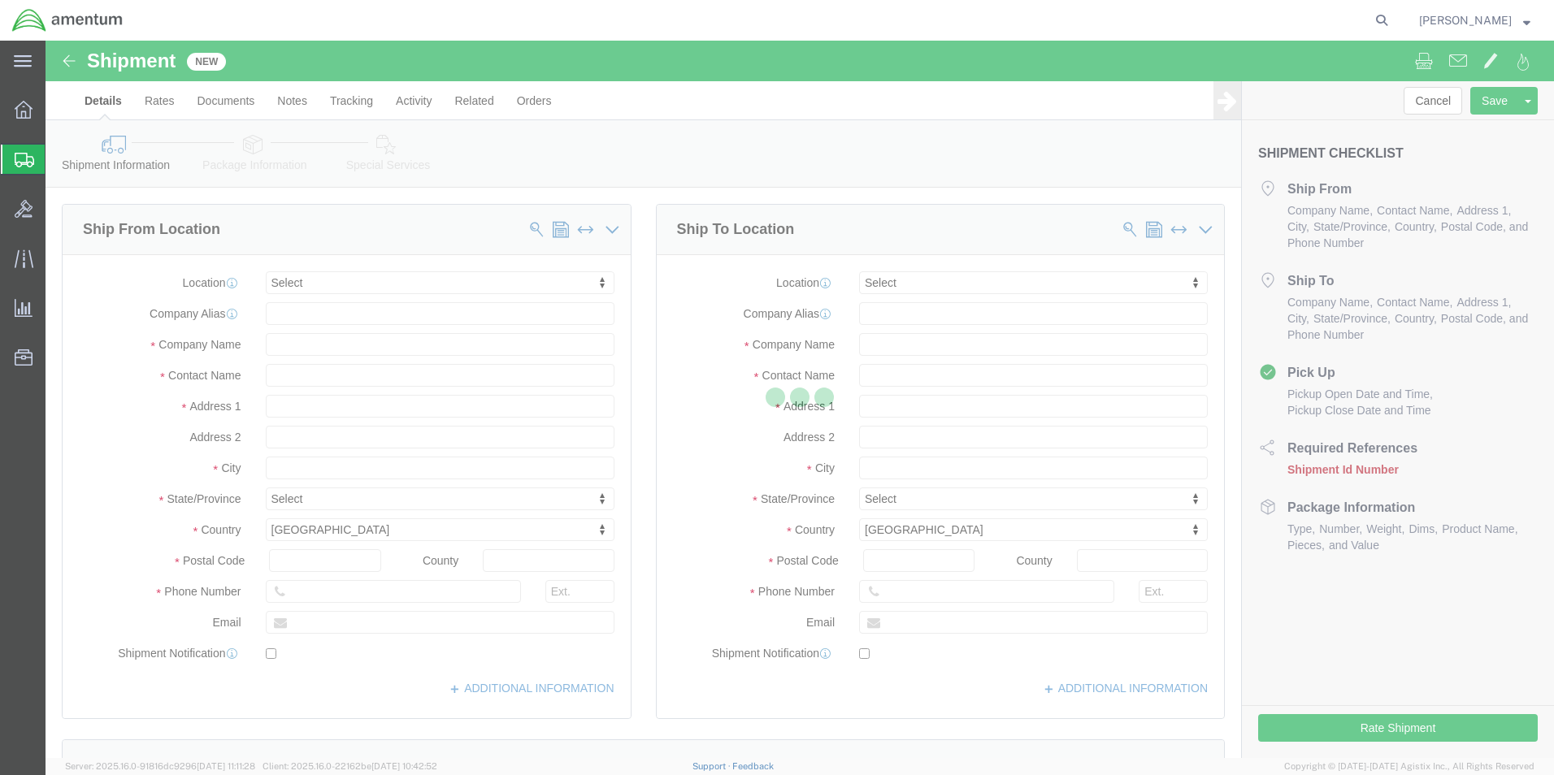
select select
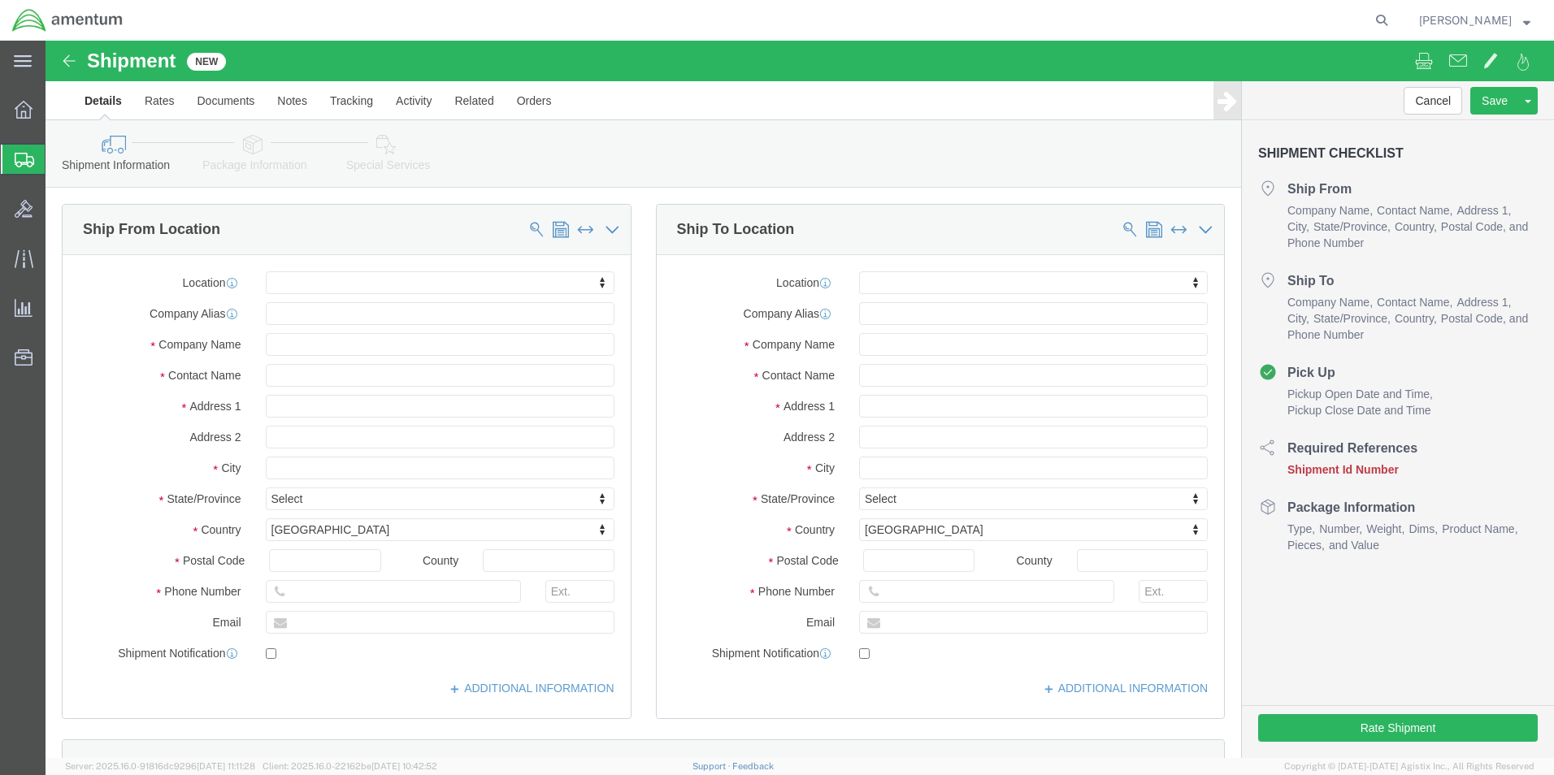
click at [0, 0] on span "Create Shipment" at bounding box center [0, 0] width 0 height 0
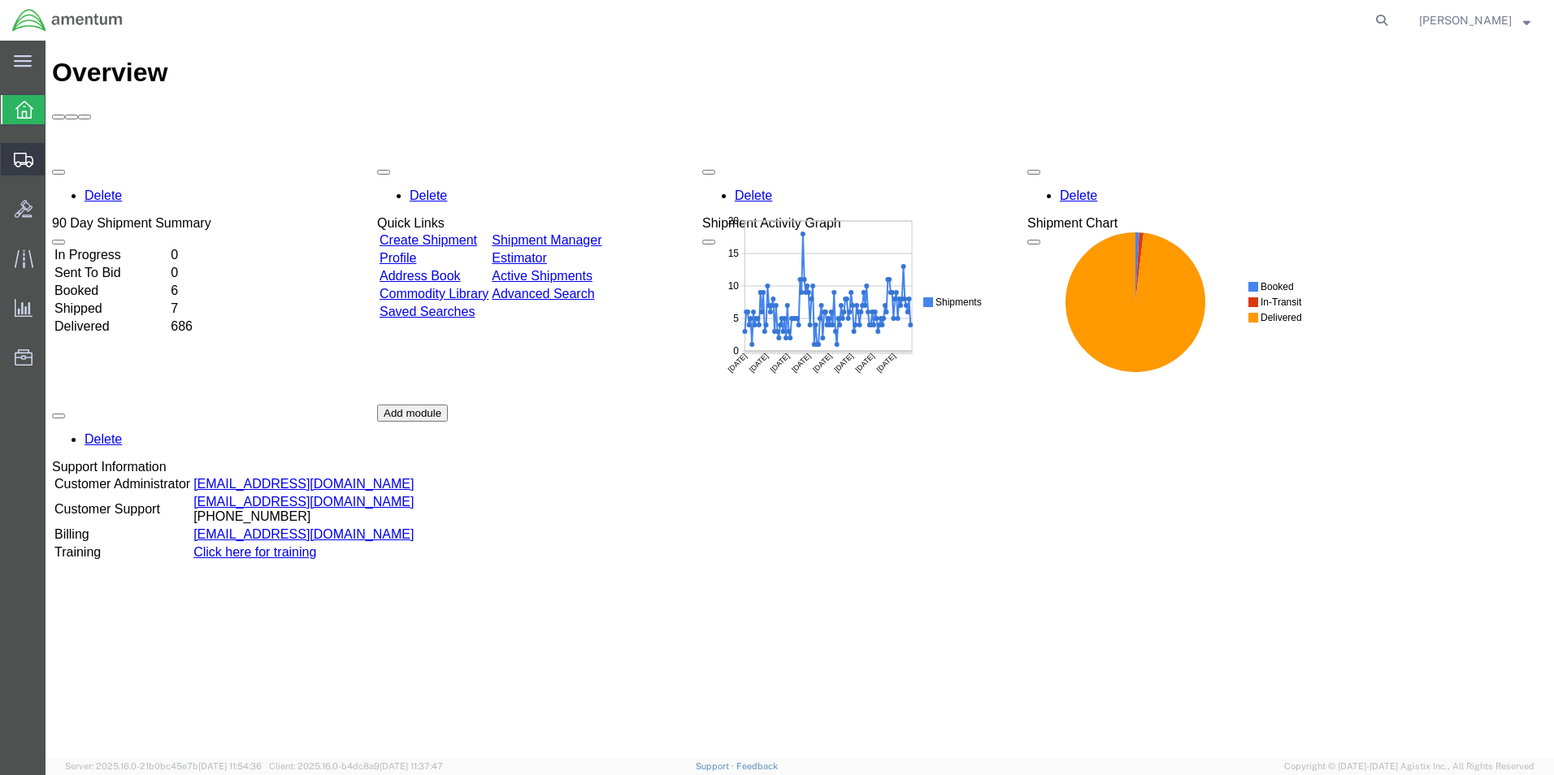
click at [0, 0] on span "Create Shipment" at bounding box center [0, 0] width 0 height 0
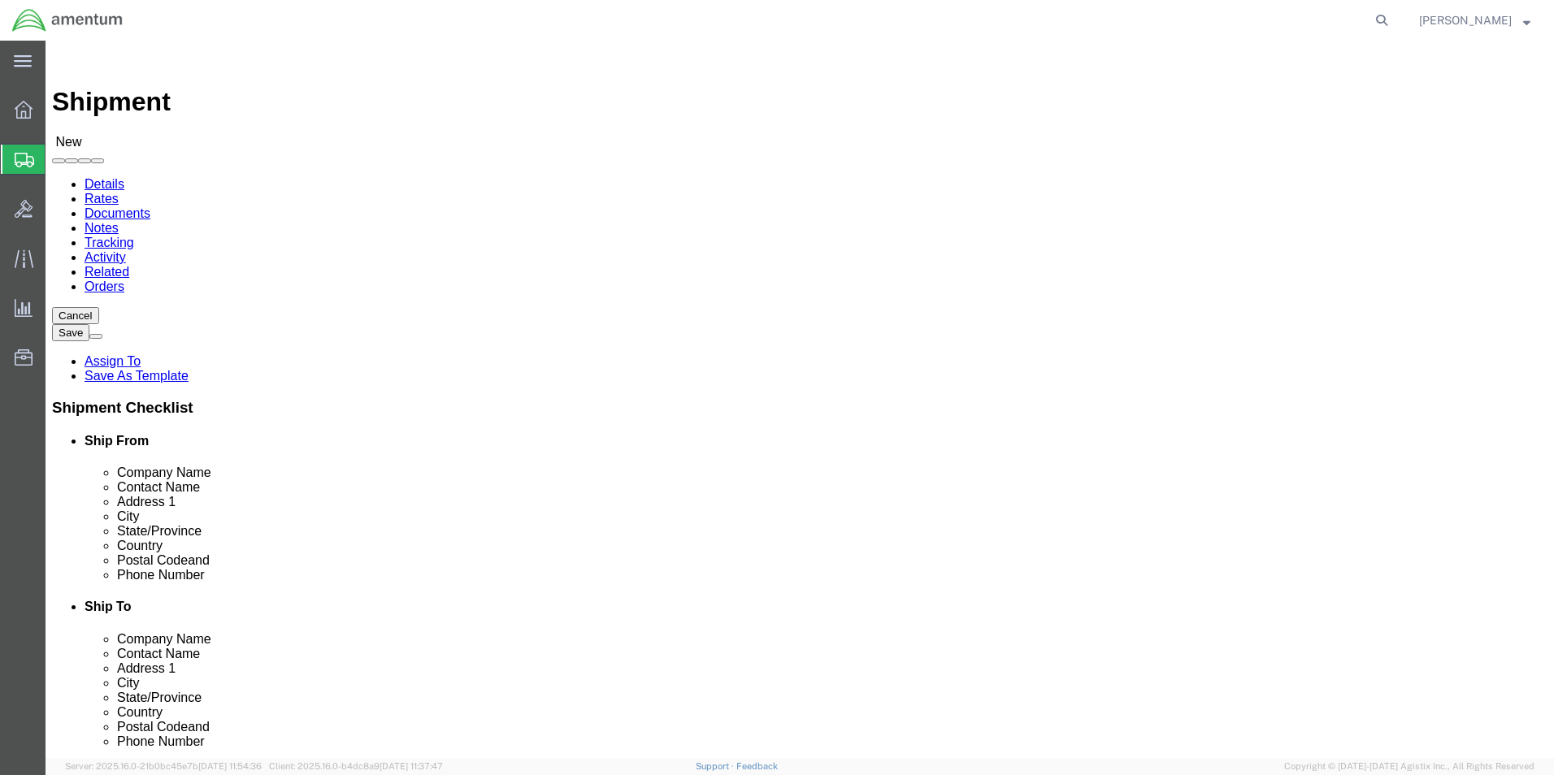
select select
click at [0, 0] on span "Create Shipment" at bounding box center [0, 0] width 0 height 0
click span "Company Name"
click span "Postal Code"
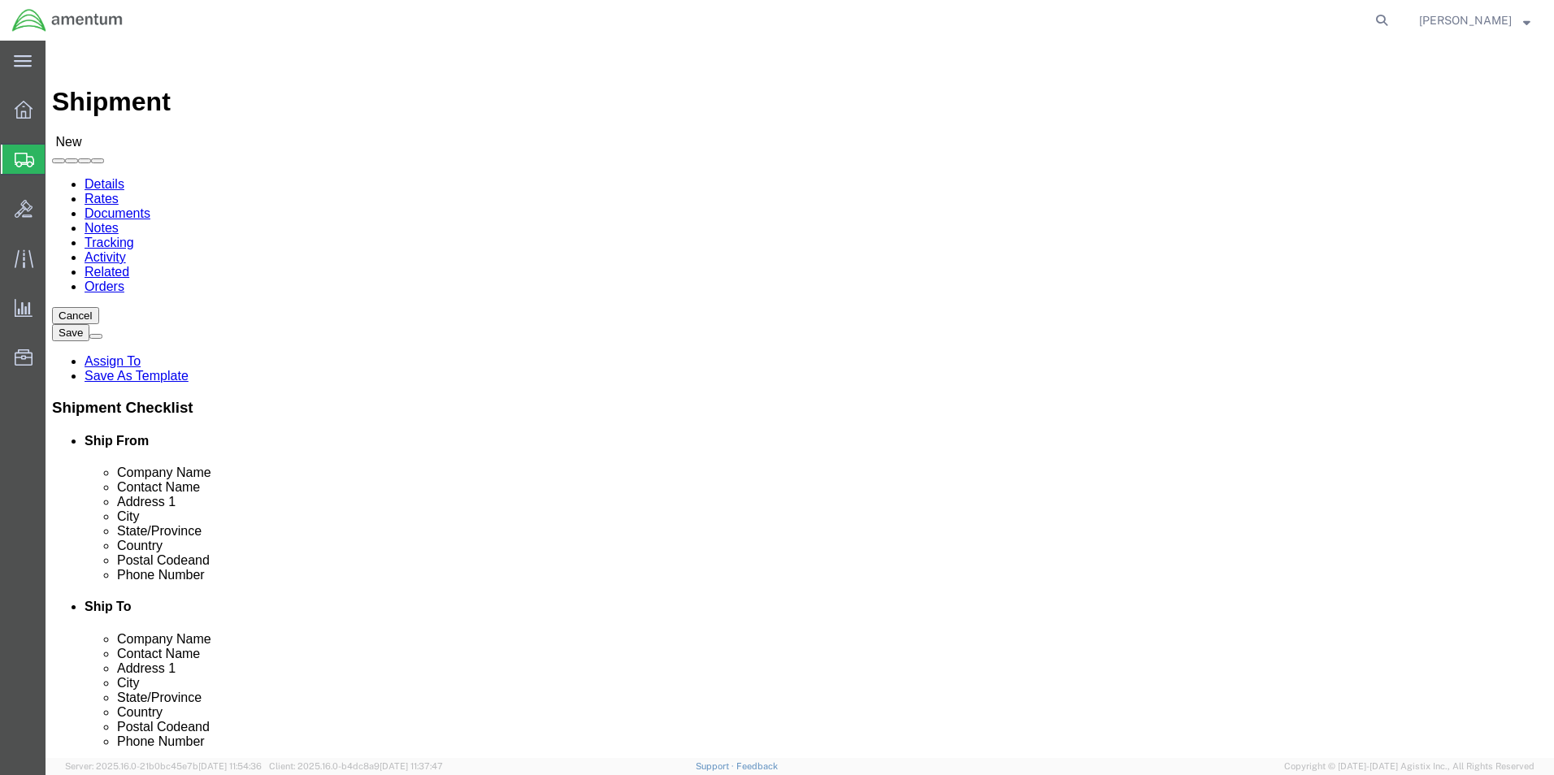
click ul "Ship From Company Name Contact Name Address 1 City State/Province Country Posta…"
select select "49931"
select select "FL"
drag, startPoint x: 1136, startPoint y: 245, endPoint x: 1136, endPoint y: 254, distance: 9.0
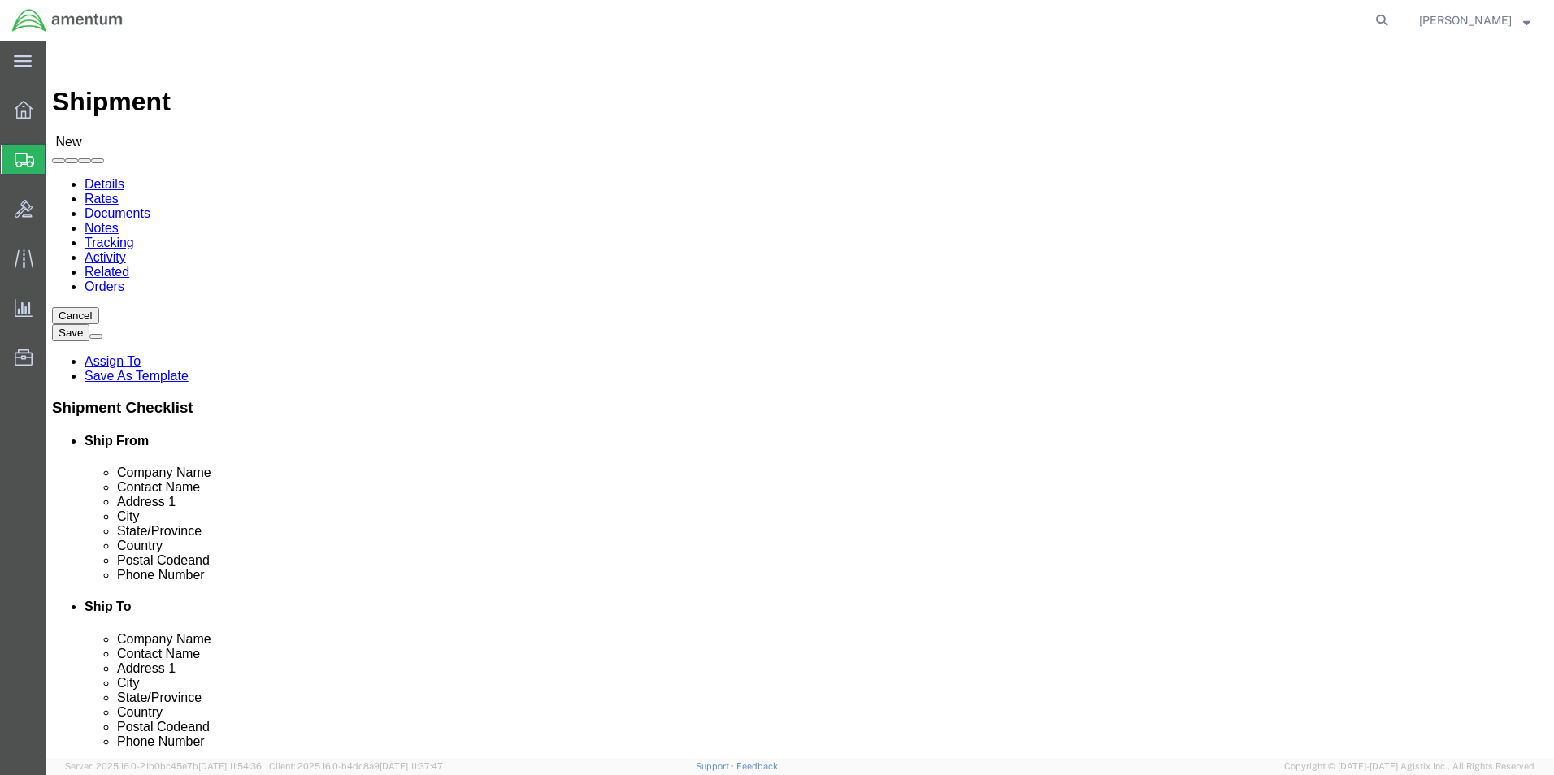
scroll to position [3658, 0]
select select "49949"
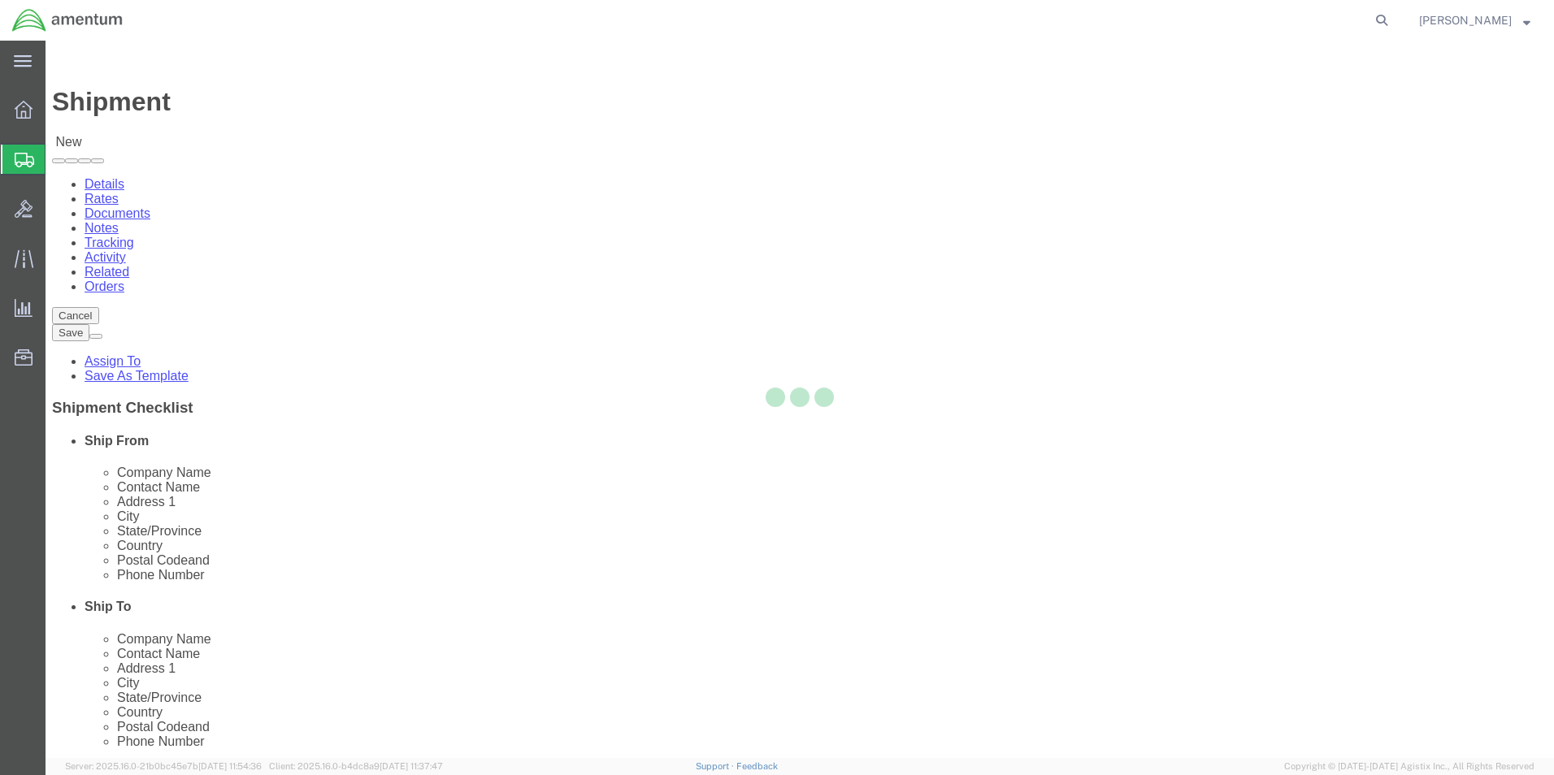
select select "AZ"
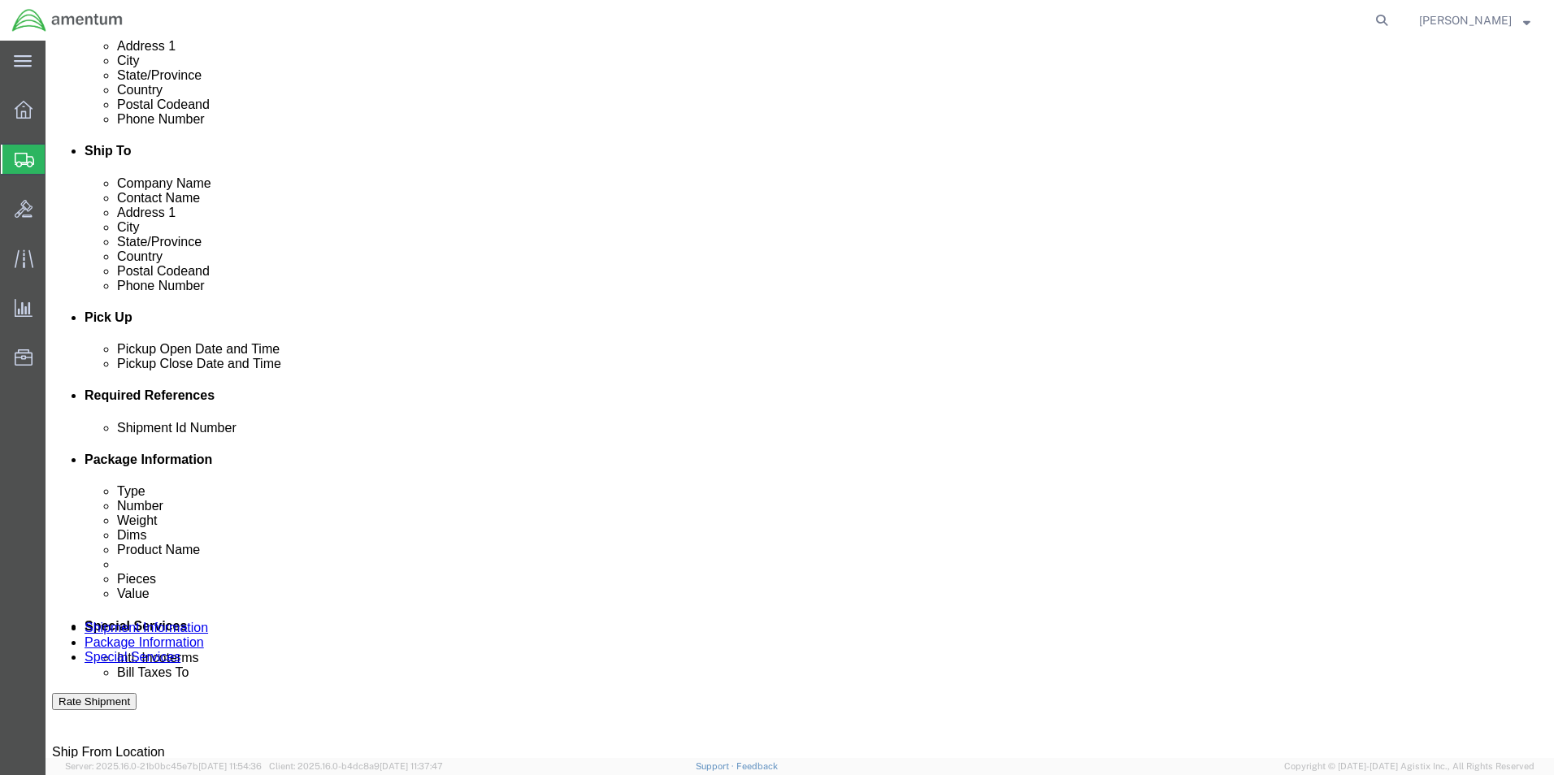
scroll to position [488, 0]
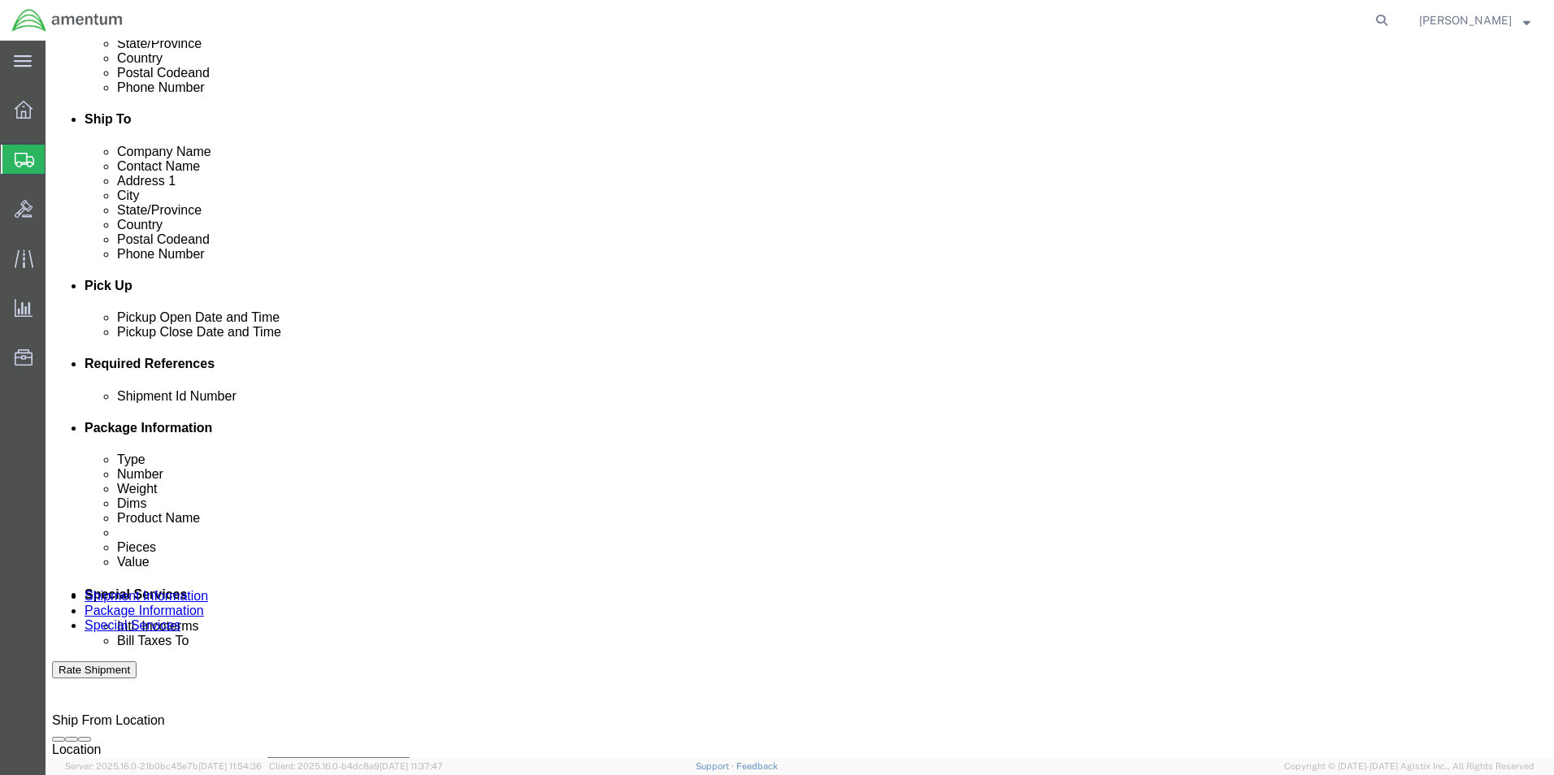
click button "Add reference"
click select "Select Account Type Activity ID Airline Appointment Number ASN Batch Request # …"
select select "DEPT"
click select "Select Account Type Activity ID Airline Appointment Number ASN Batch Request # …"
click input "text"
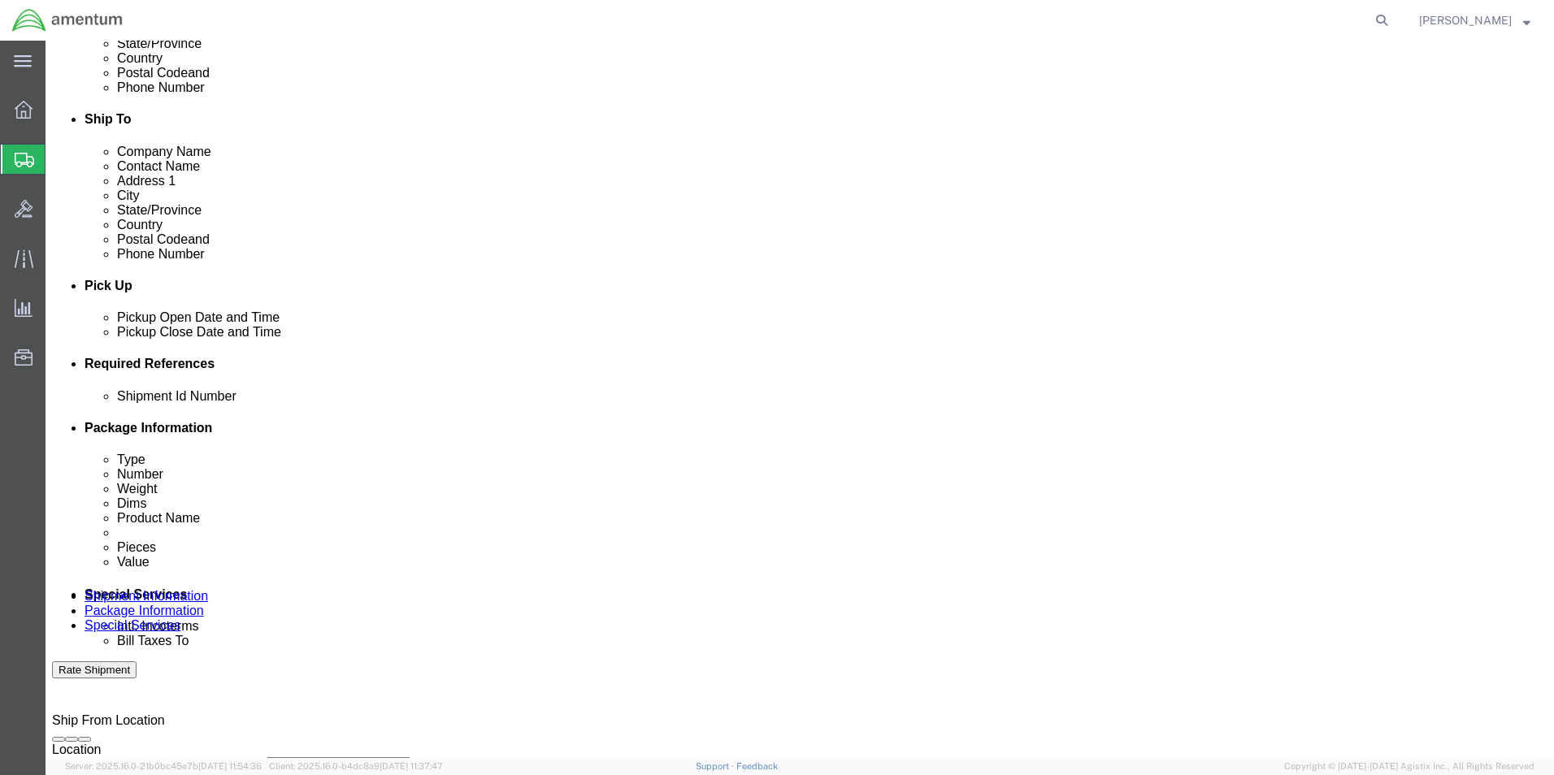
type input "CBP"
click button "Add reference"
click select "Select Account Type Activity ID Airline Appointment Number ASN Batch Request # …"
select select "CUSTREF"
click select "Select Account Type Activity ID Airline Appointment Number ASN Batch Request # …"
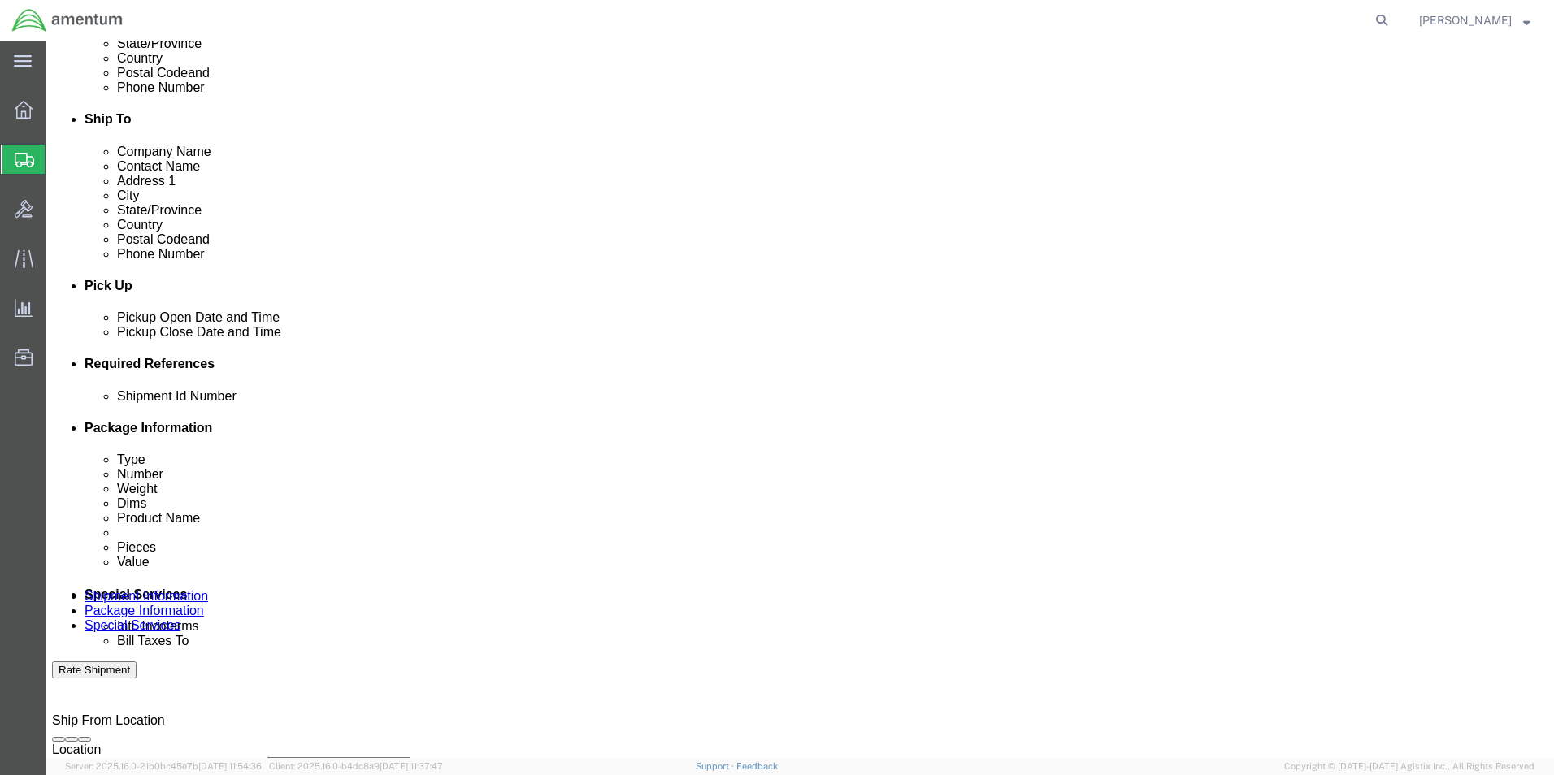
click input "text"
type input "NUT USAGE#324814"
click button "Add reference"
click select "Select Account Type Activity ID Airline Appointment Number ASN Batch Request # …"
select select "PROJNUM"
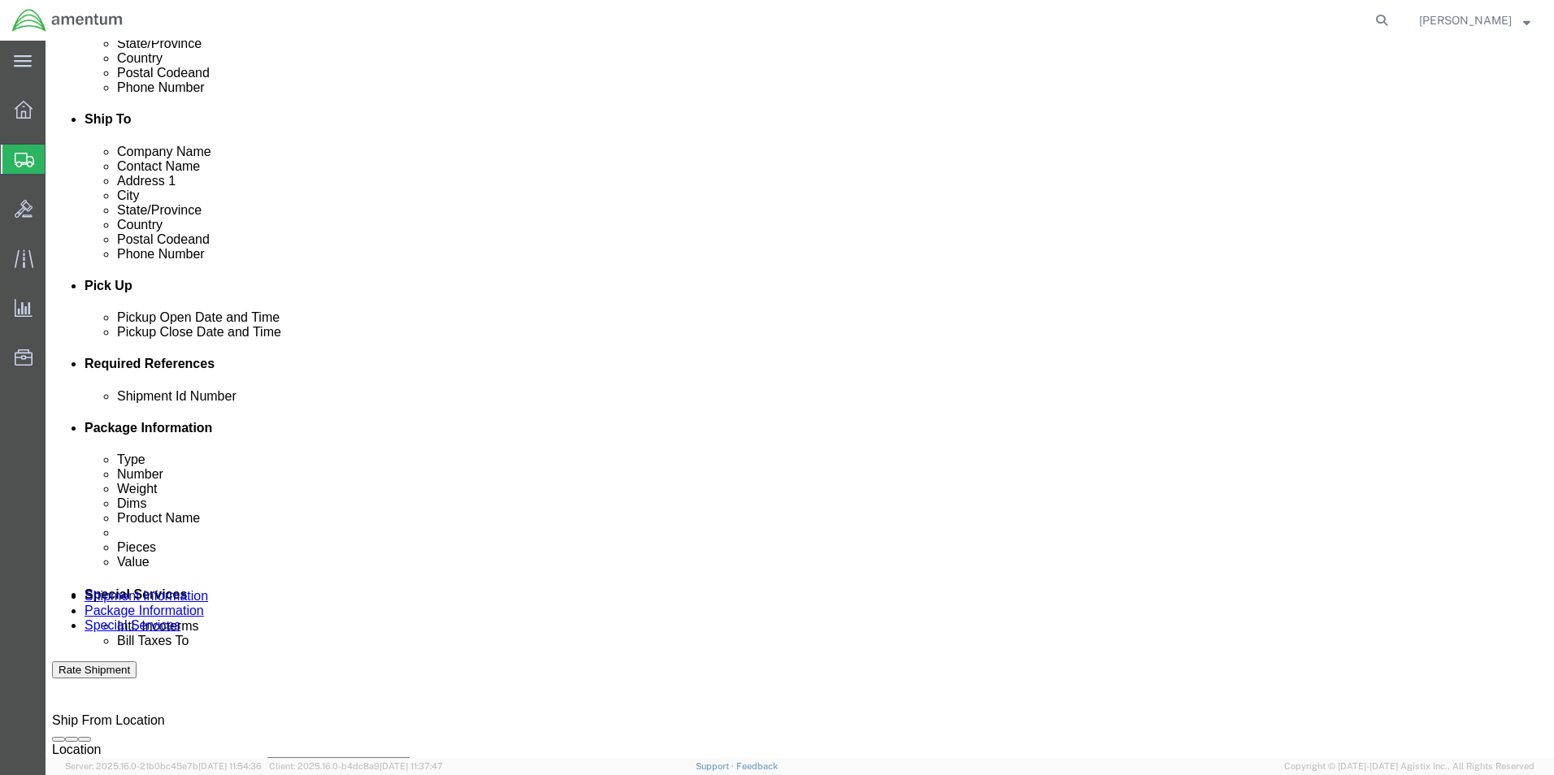
click select "Select Account Type Activity ID Airline Appointment Number ASN Batch Request # …"
click input "text"
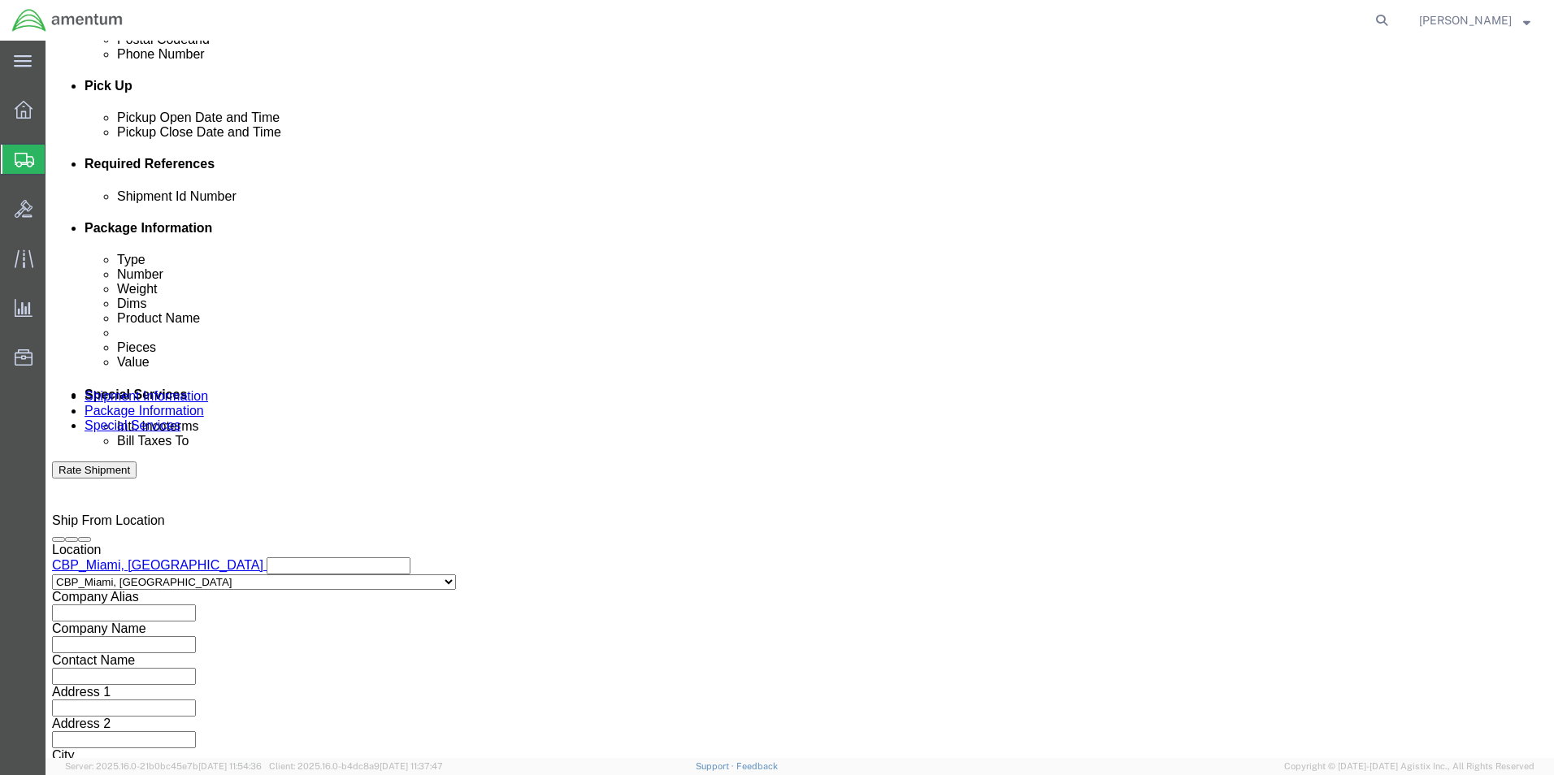
scroll to position [709, 0]
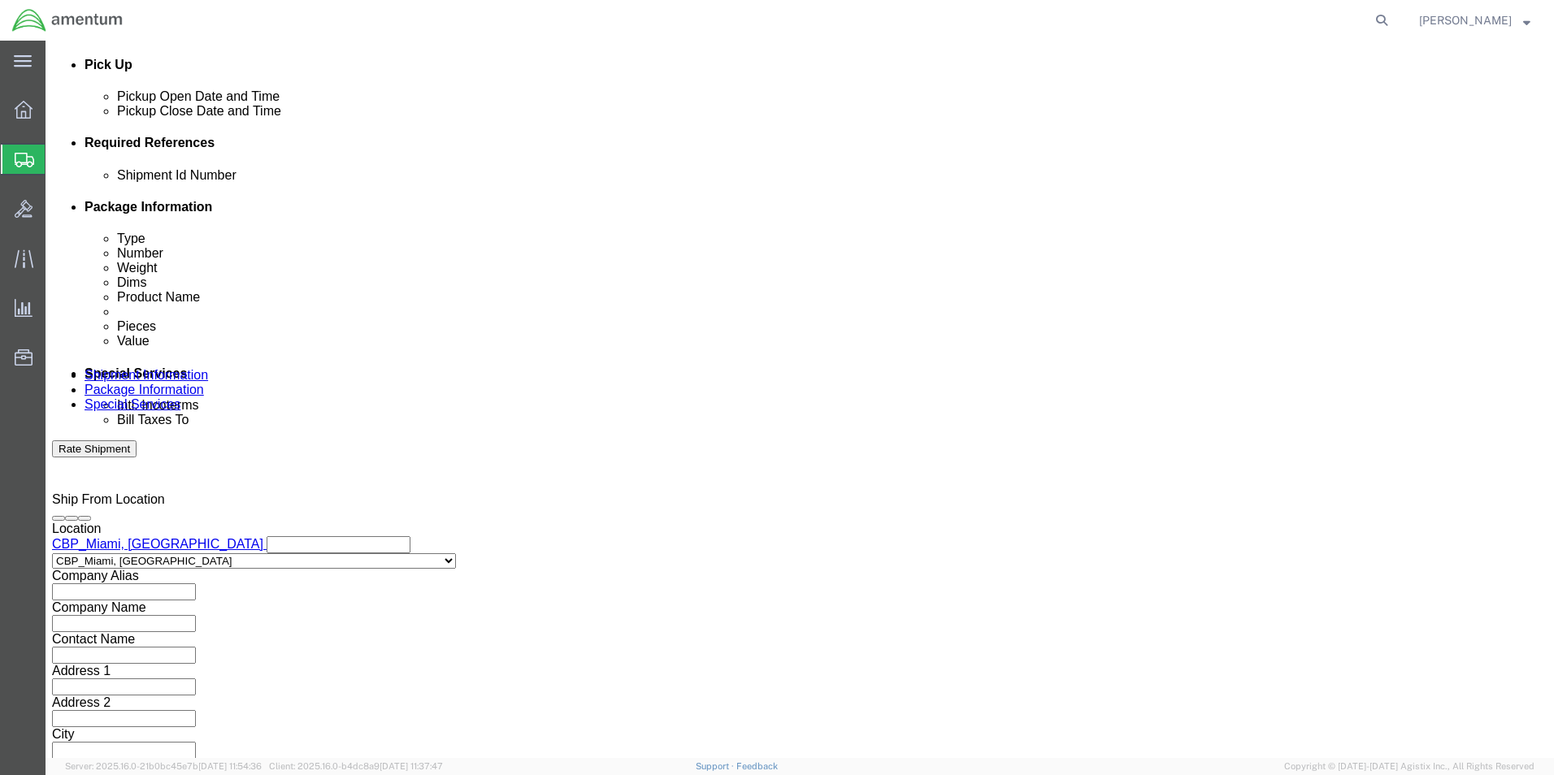
type input "6118.03.03.2219.000.EMI.0000"
click button "Continue"
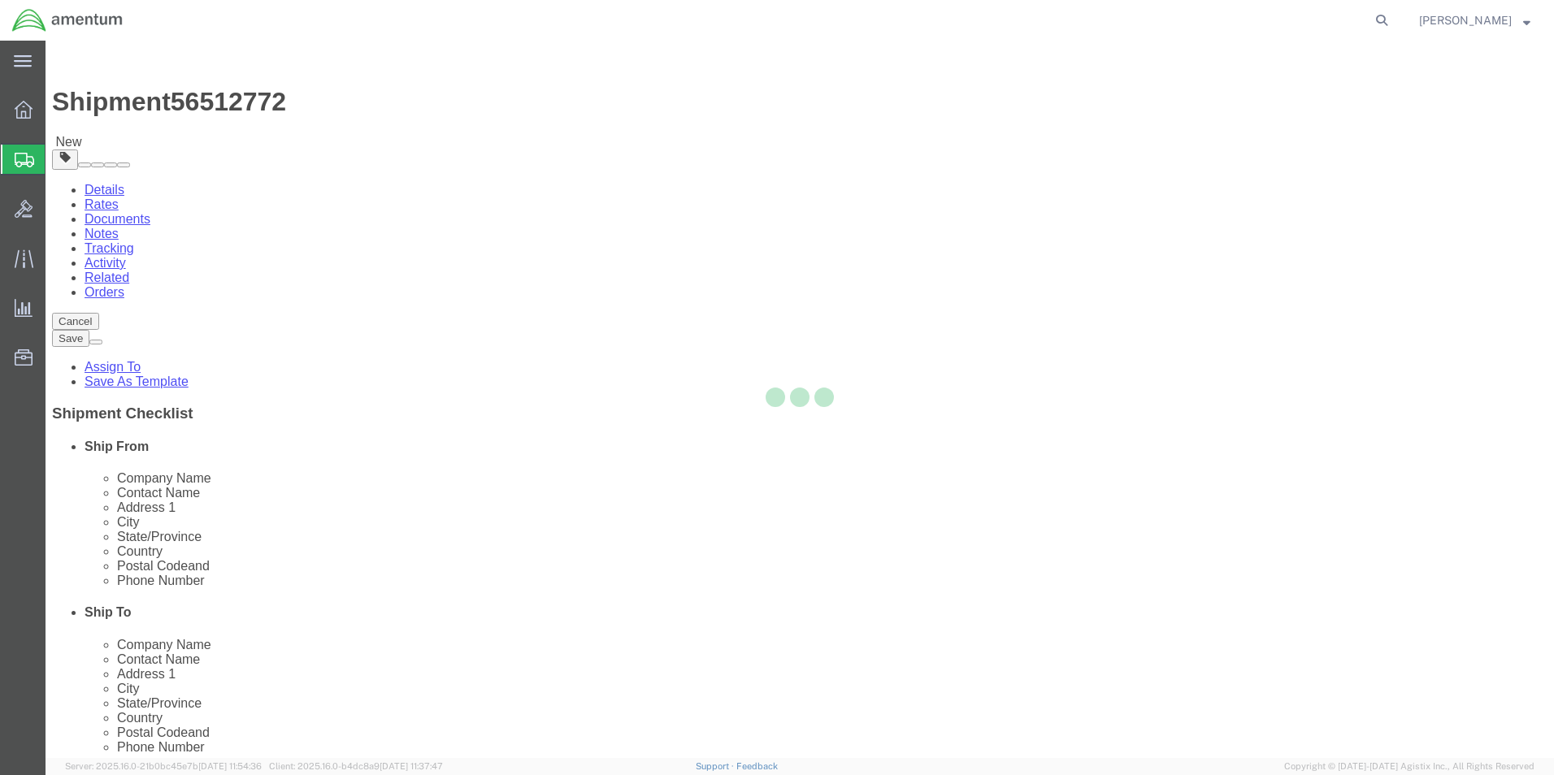
select select "CBOX"
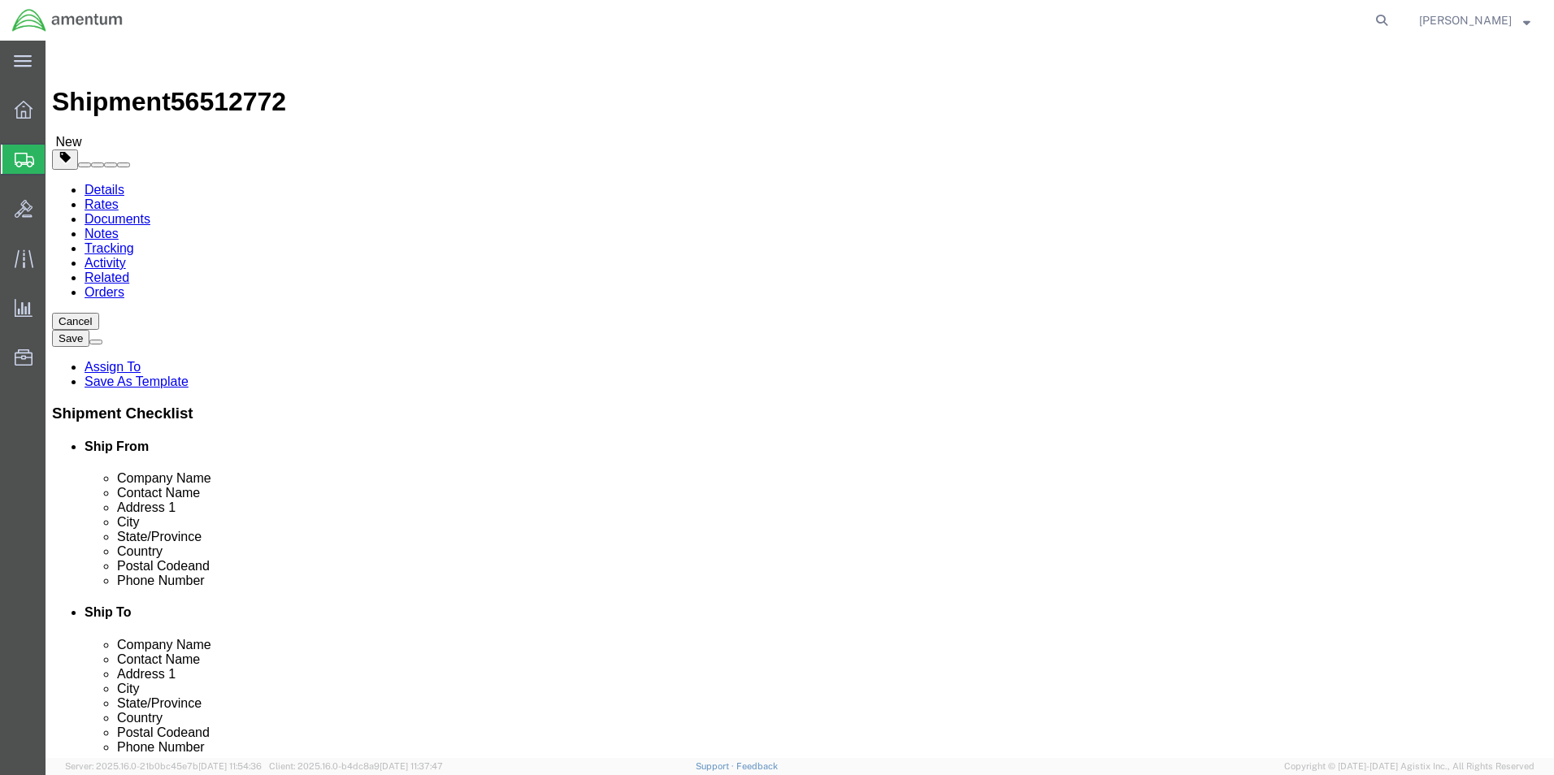
click button "Previous"
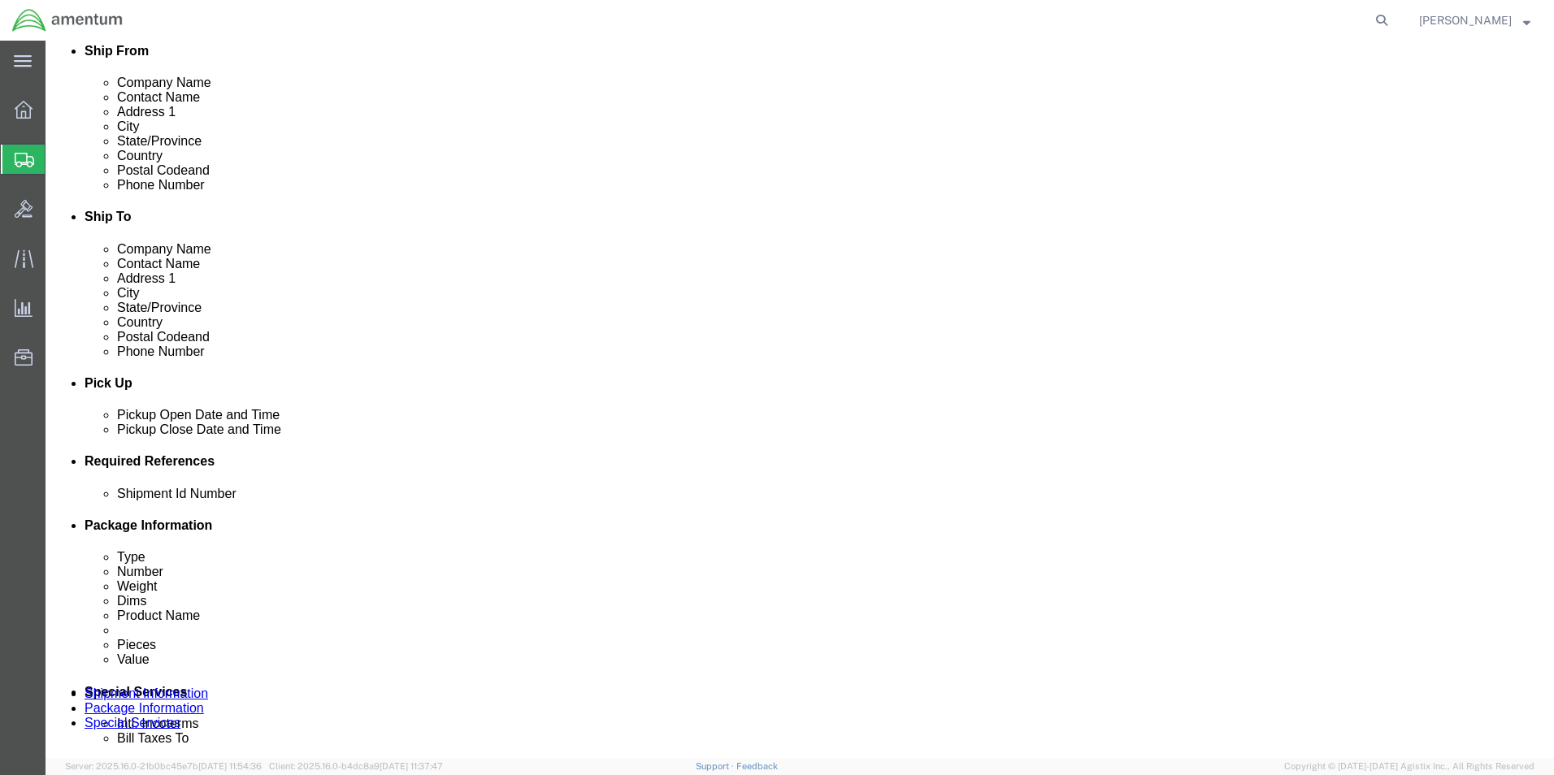
scroll to position [406, 0]
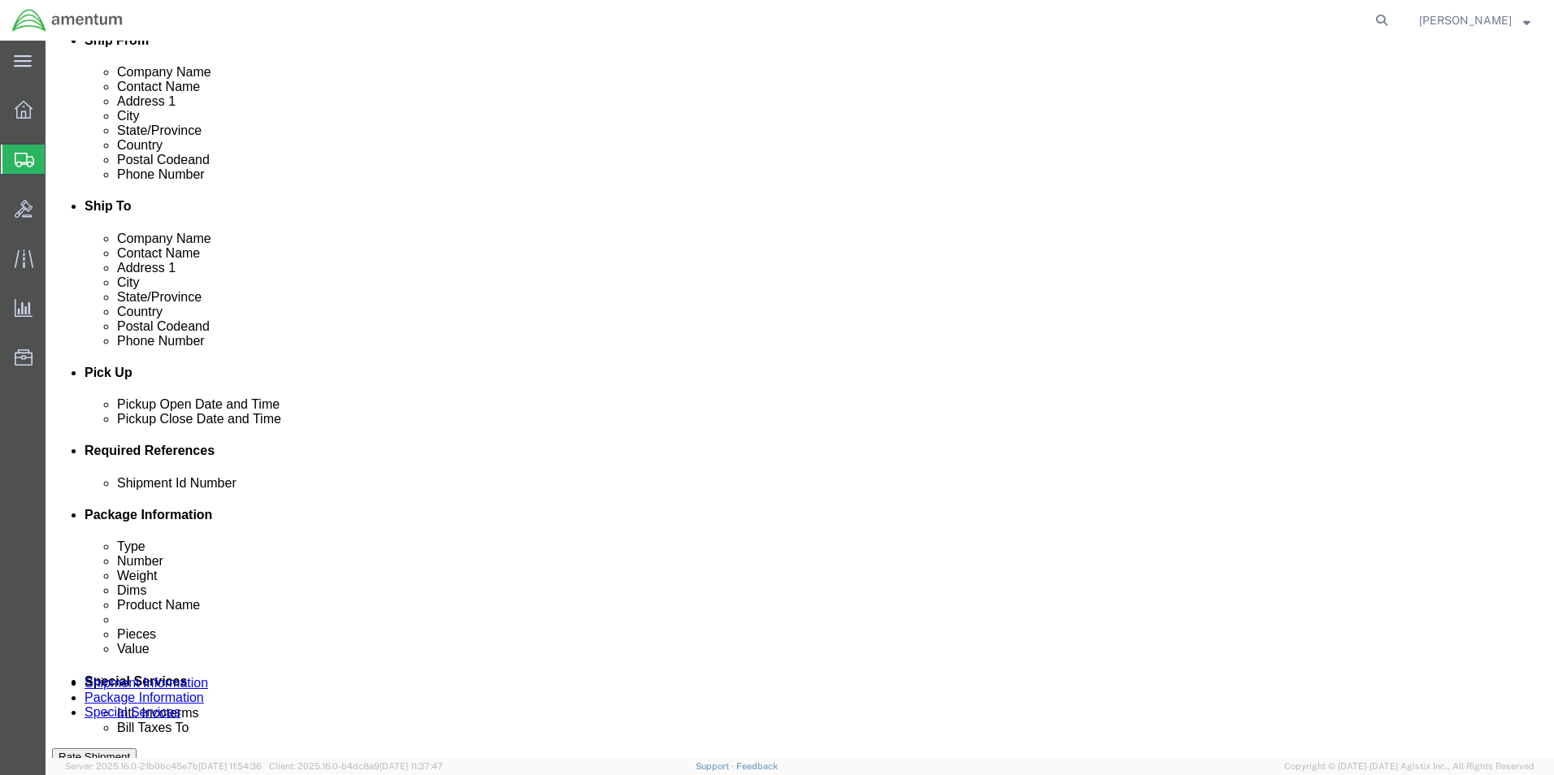
click input "text"
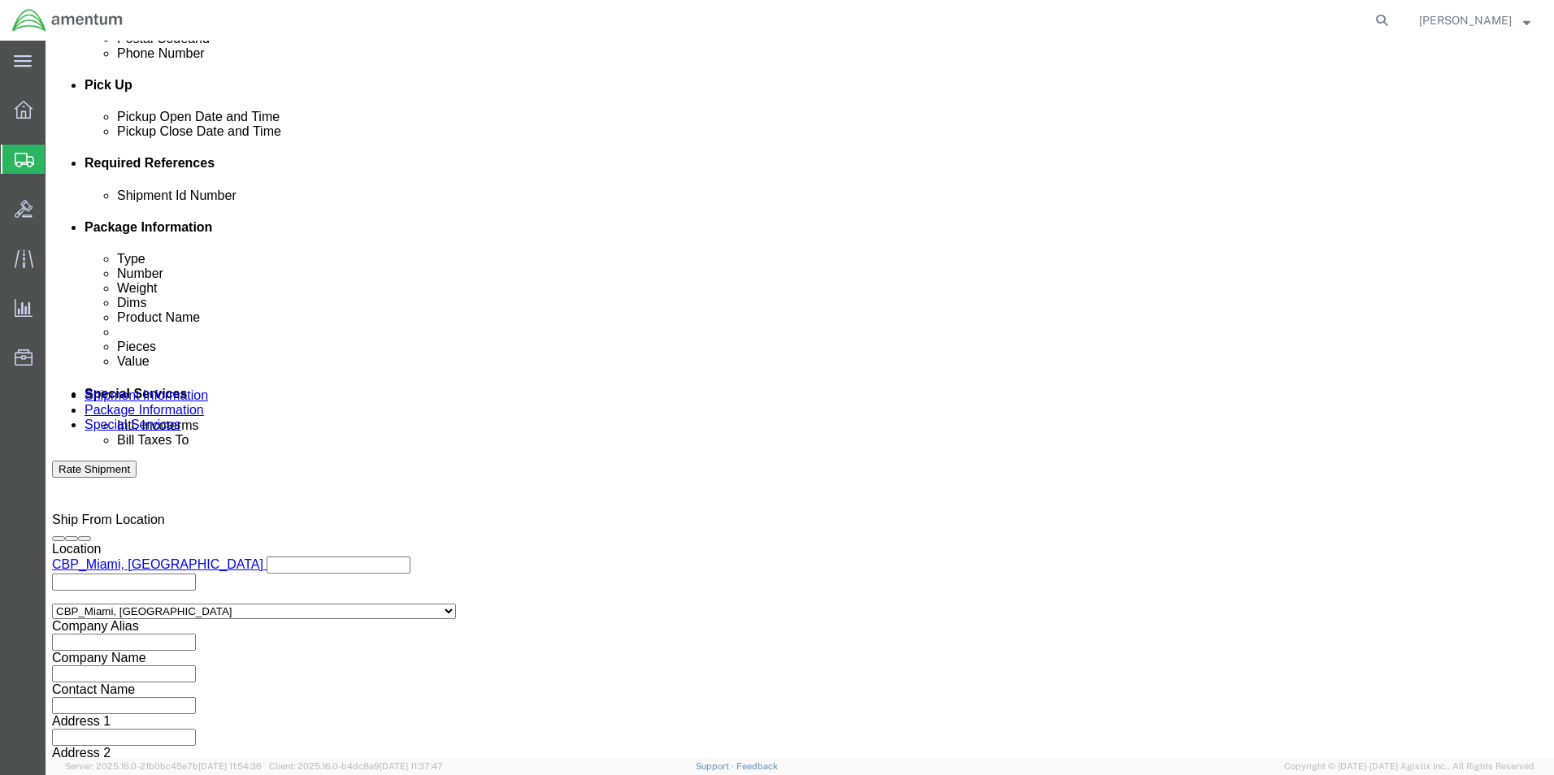
scroll to position [709, 0]
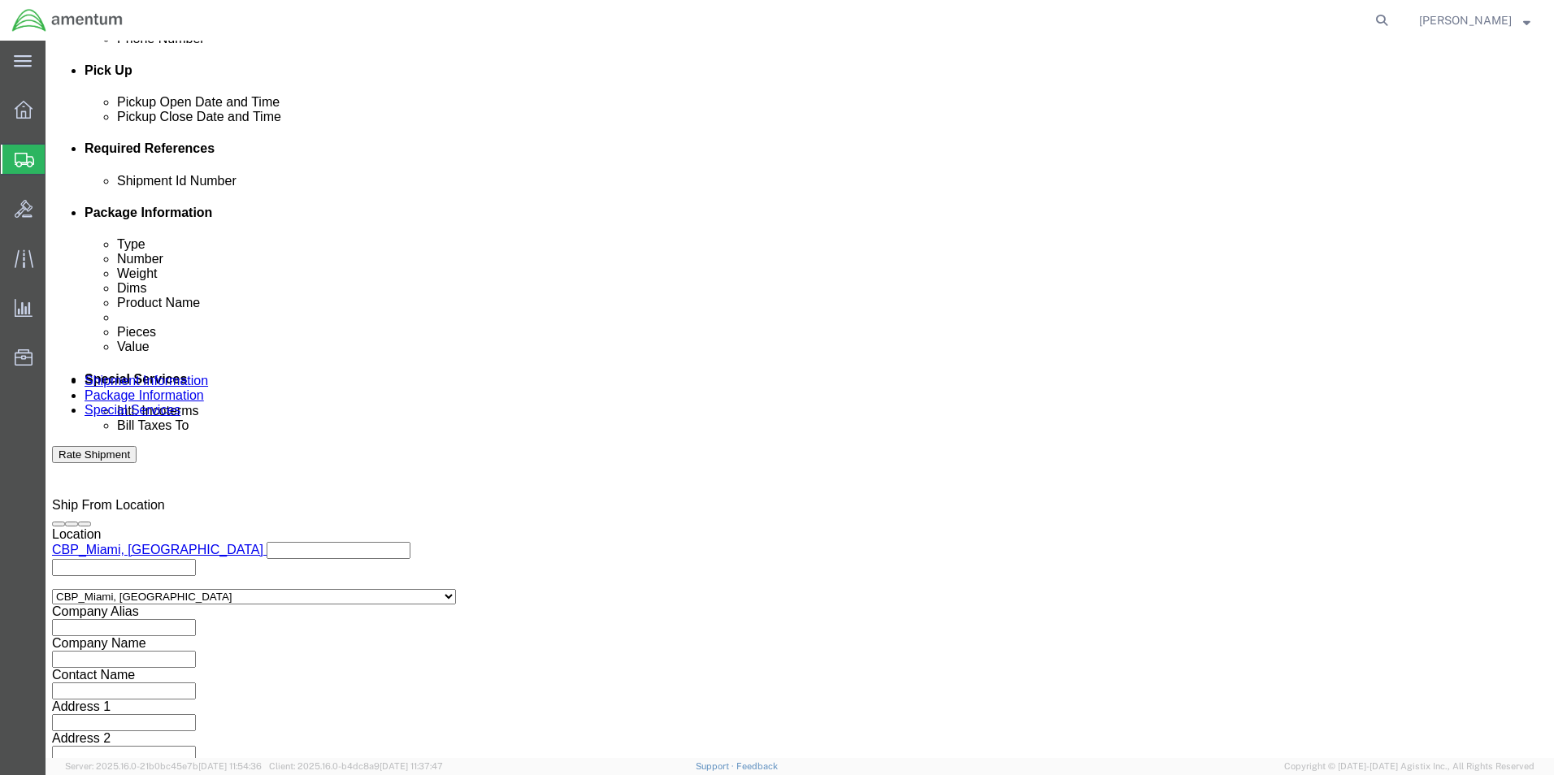
type input "56512772"
click button "Continue"
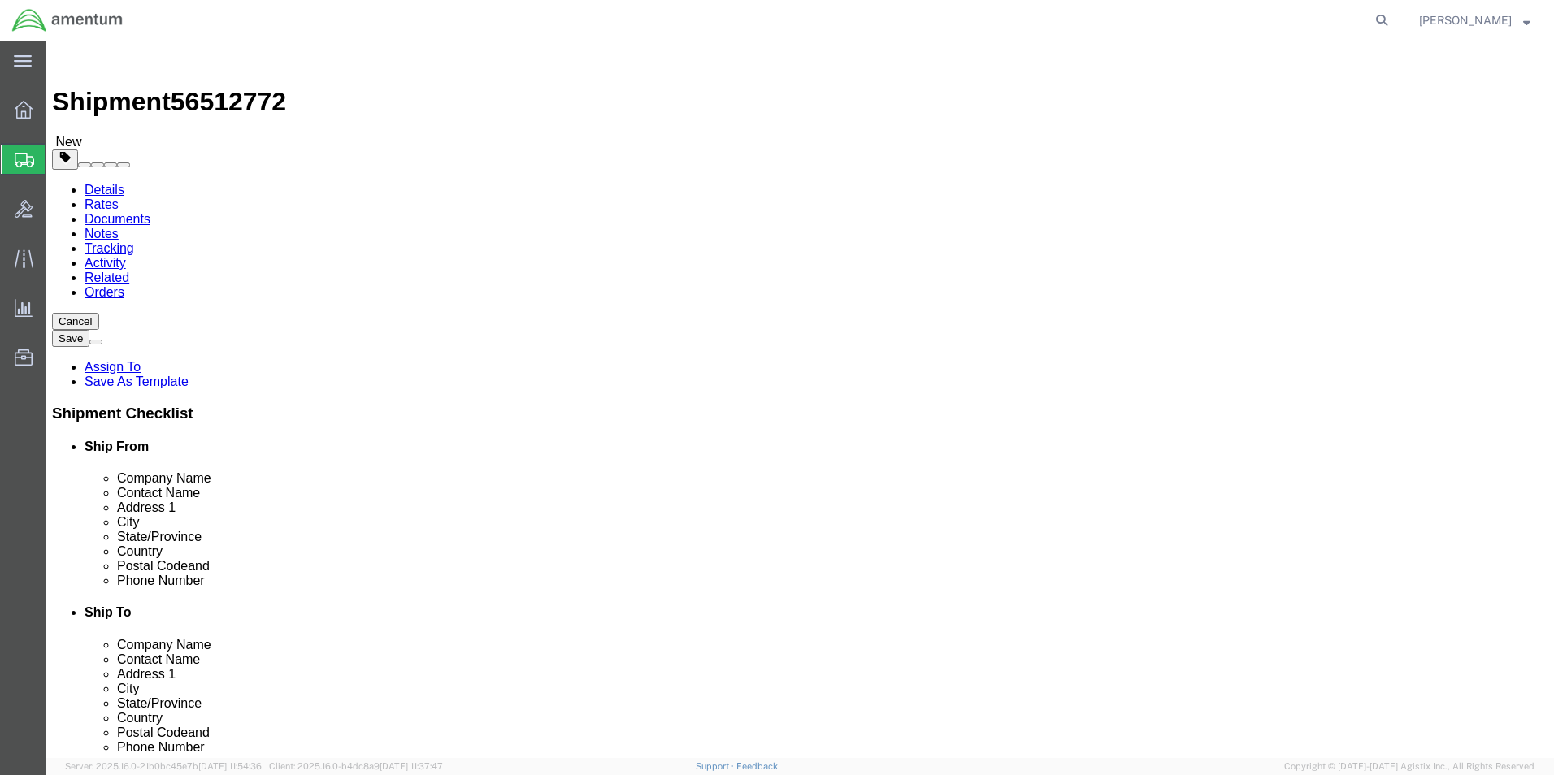
click select "Select BCK Boxes Bale(s) Basket(s) Bolt(s) Bottle(s) Buckets Bulk Bundle(s) Can…"
select select "PAK"
click select "Select BCK Boxes Bale(s) Basket(s) Bolt(s) Bottle(s) Buckets Bulk Bundle(s) Can…"
type input "10.25"
type input "12.75"
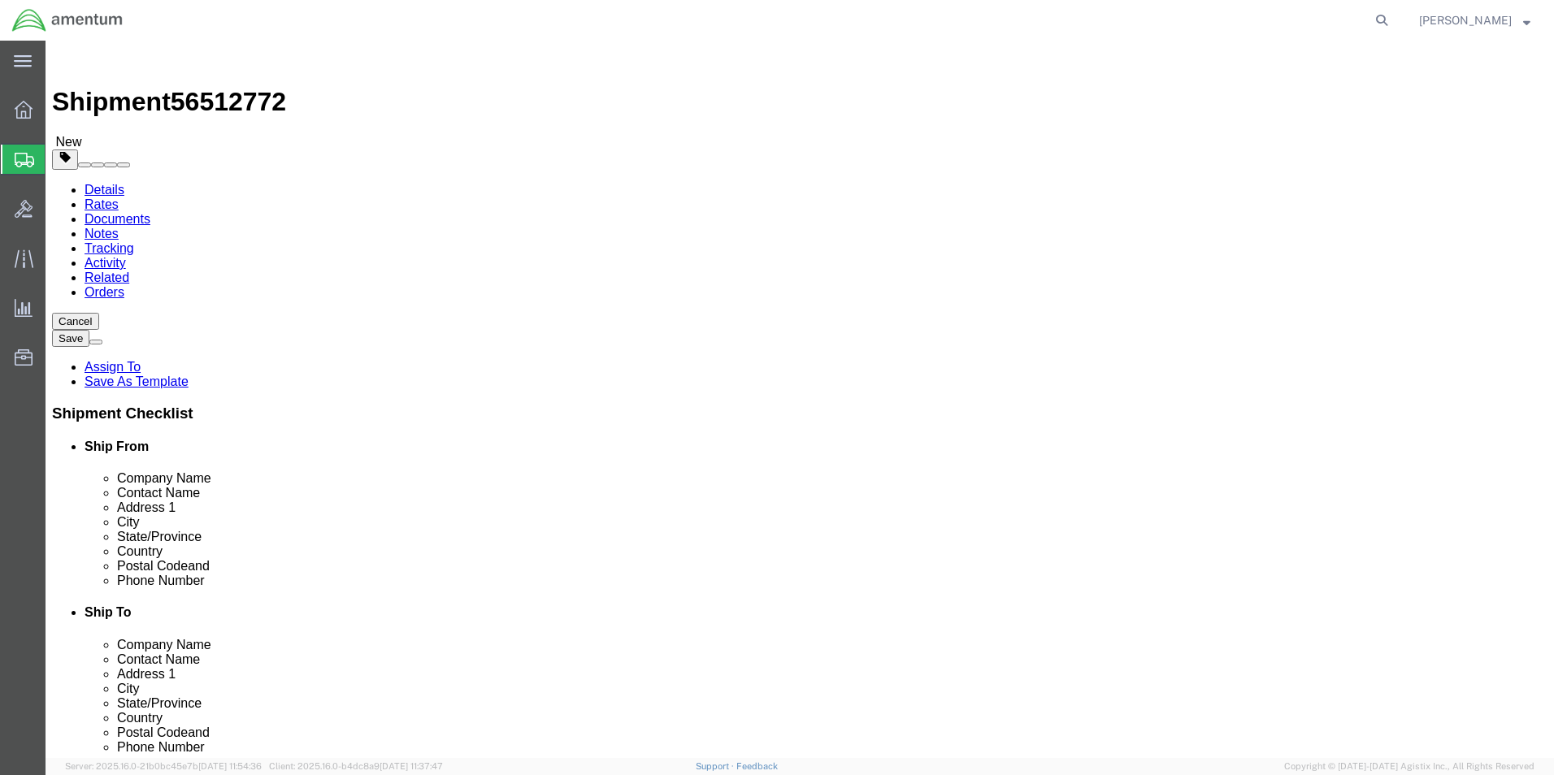
type input "1.00"
click input "0.00"
type input "1.00"
click span
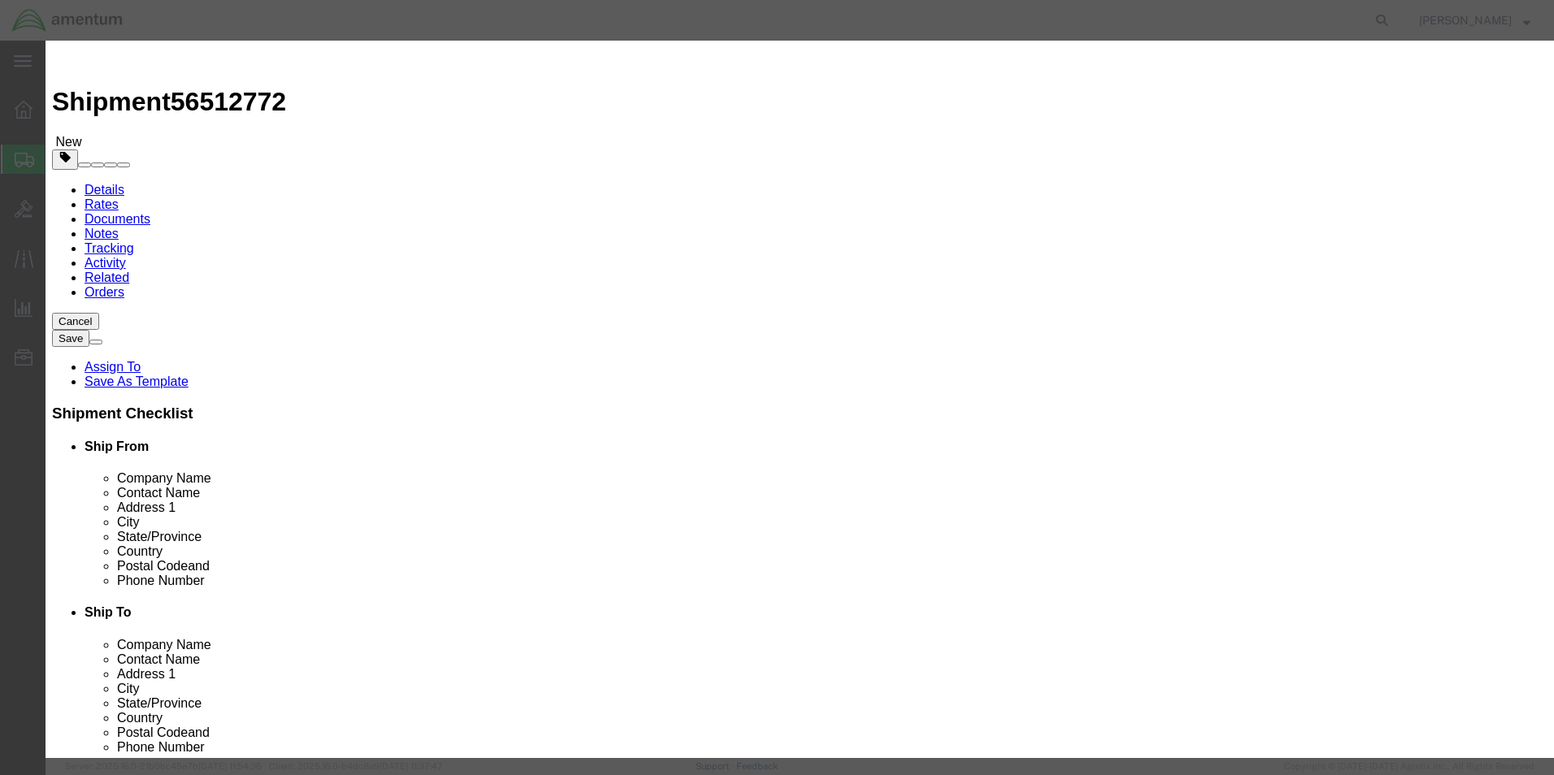
click input "text"
type input "NUT"
click label "Total Value"
click input "0"
type input "12"
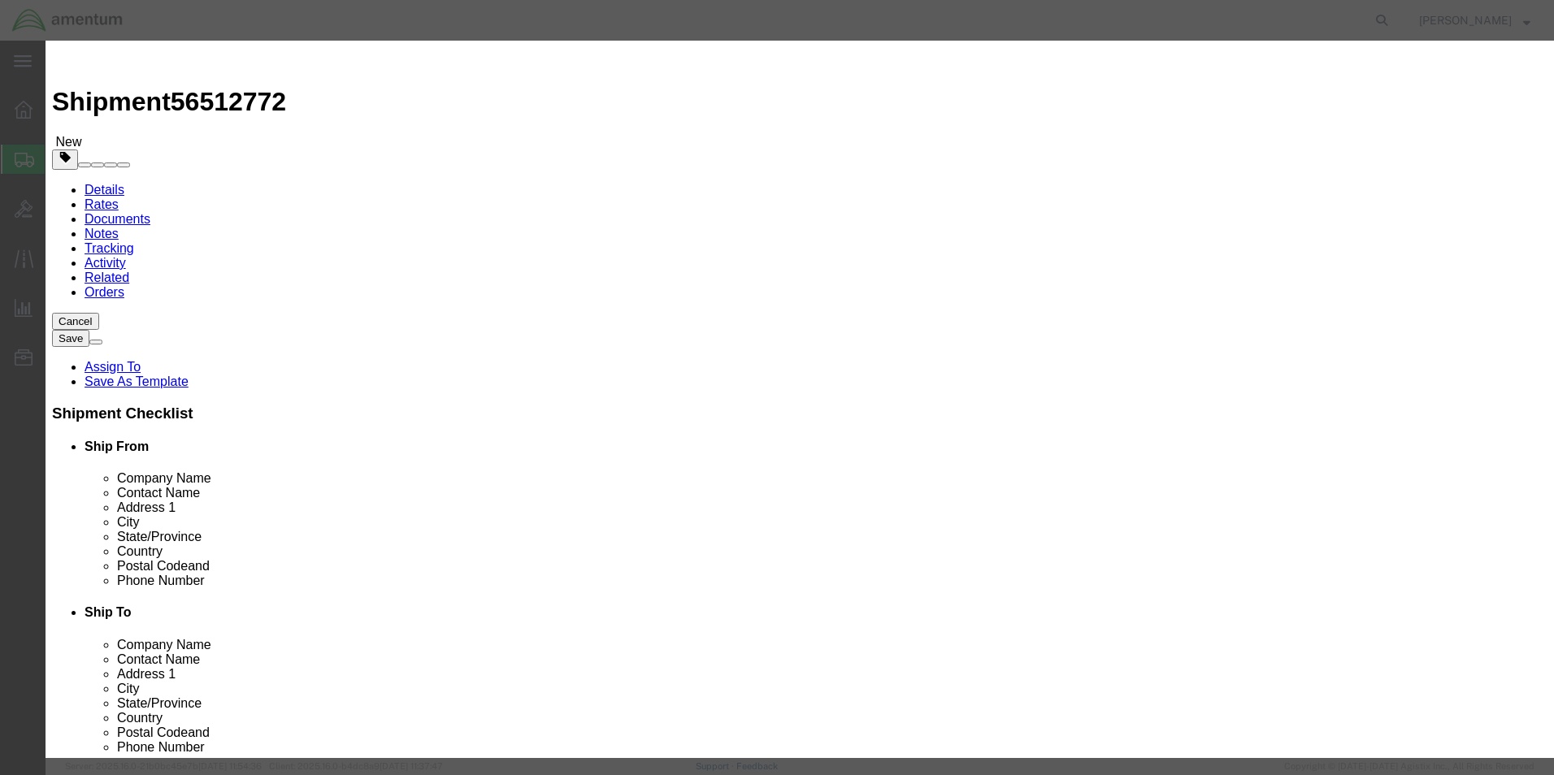
click input "text"
type input "35.00"
click button "Save & Close"
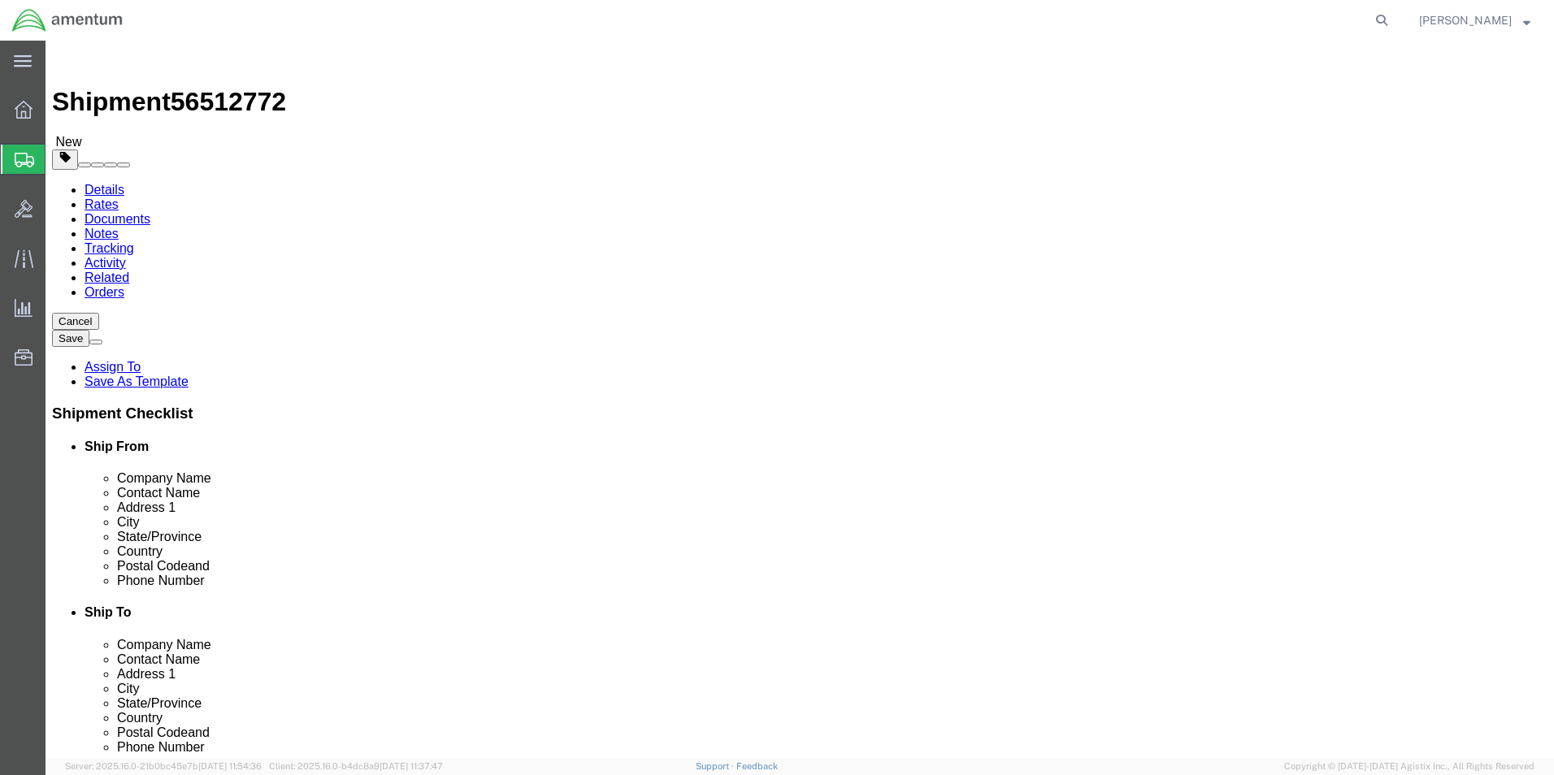
click button "Continue"
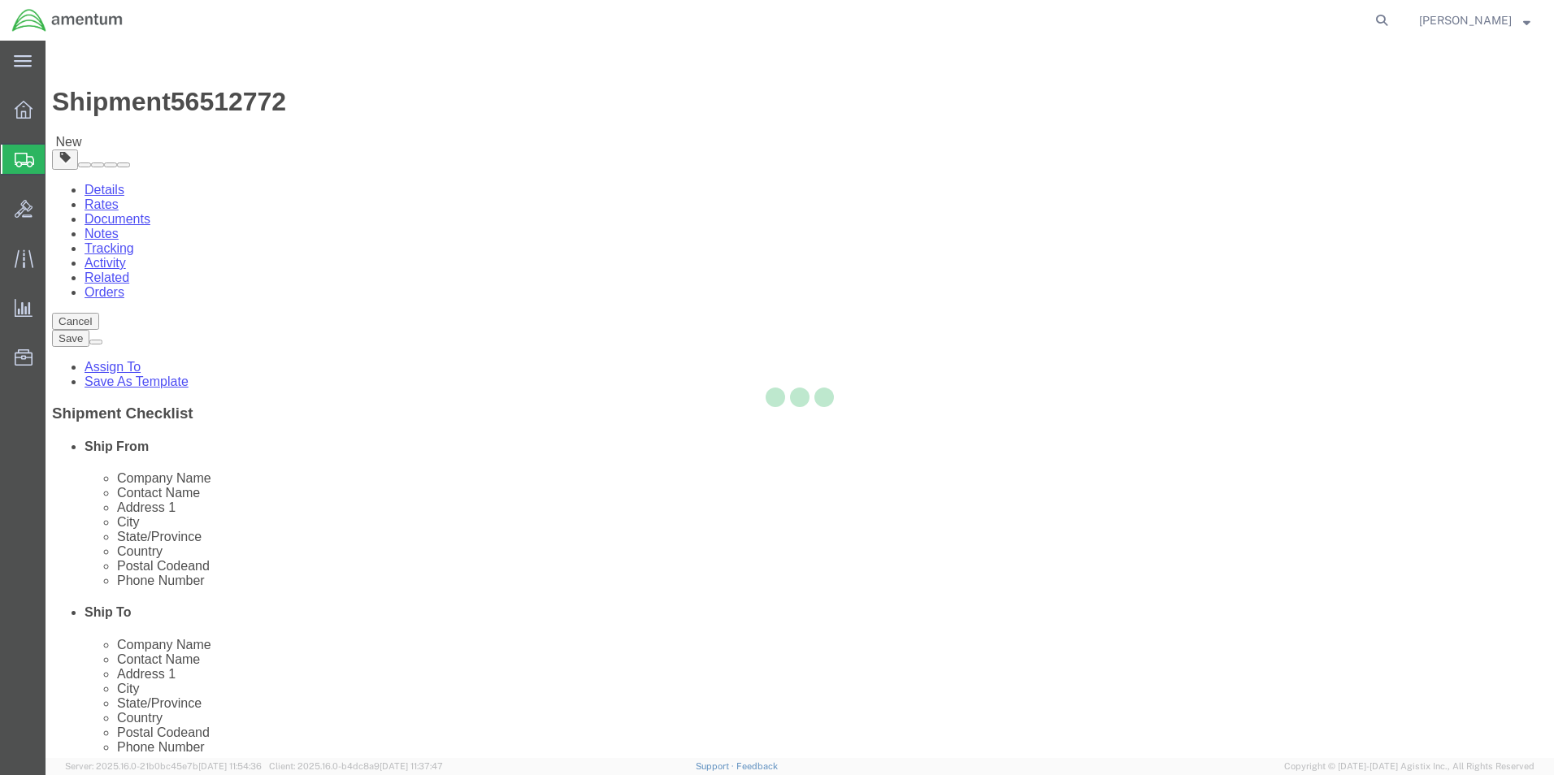
select select
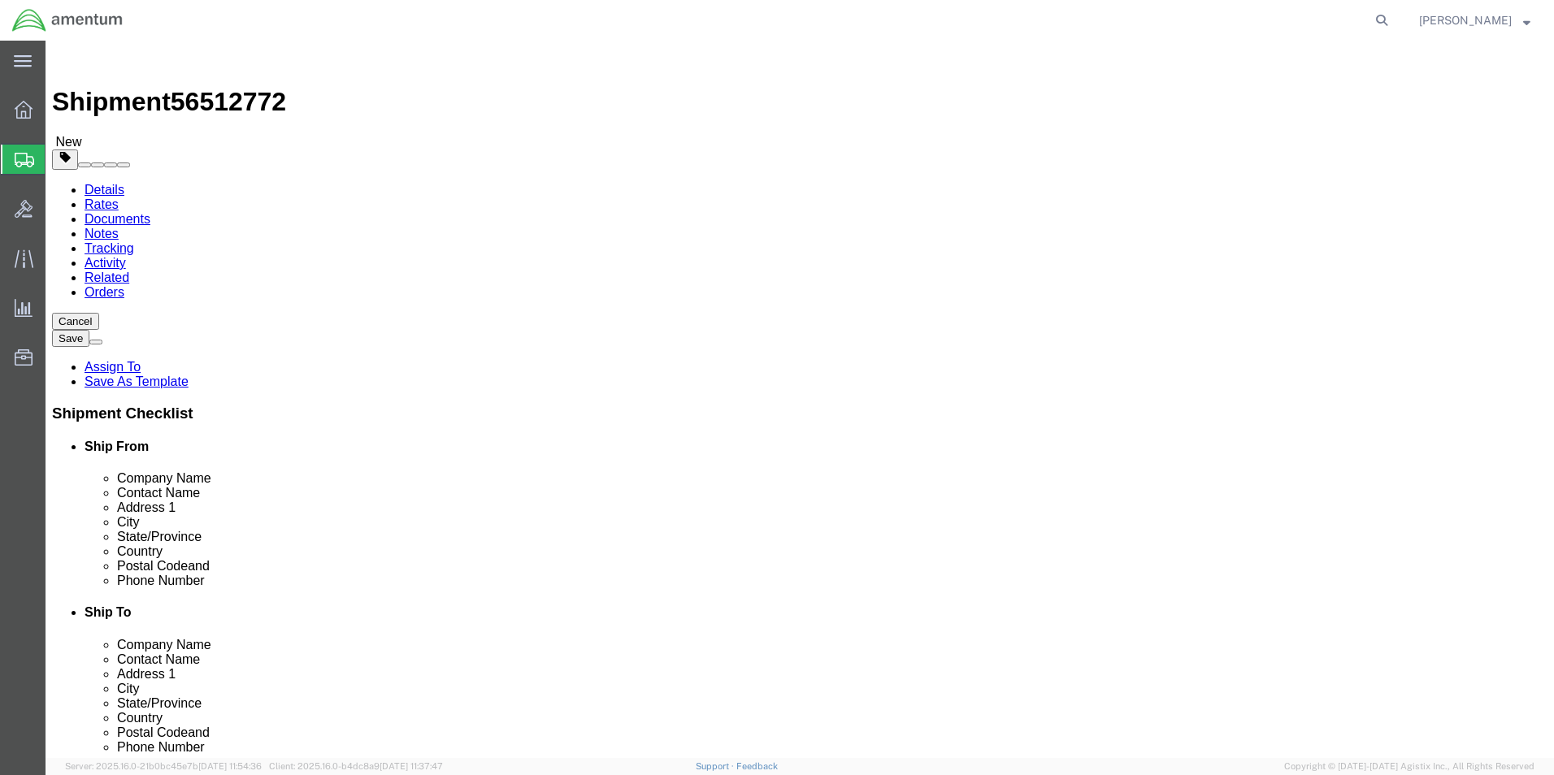
click button "Rate Shipment"
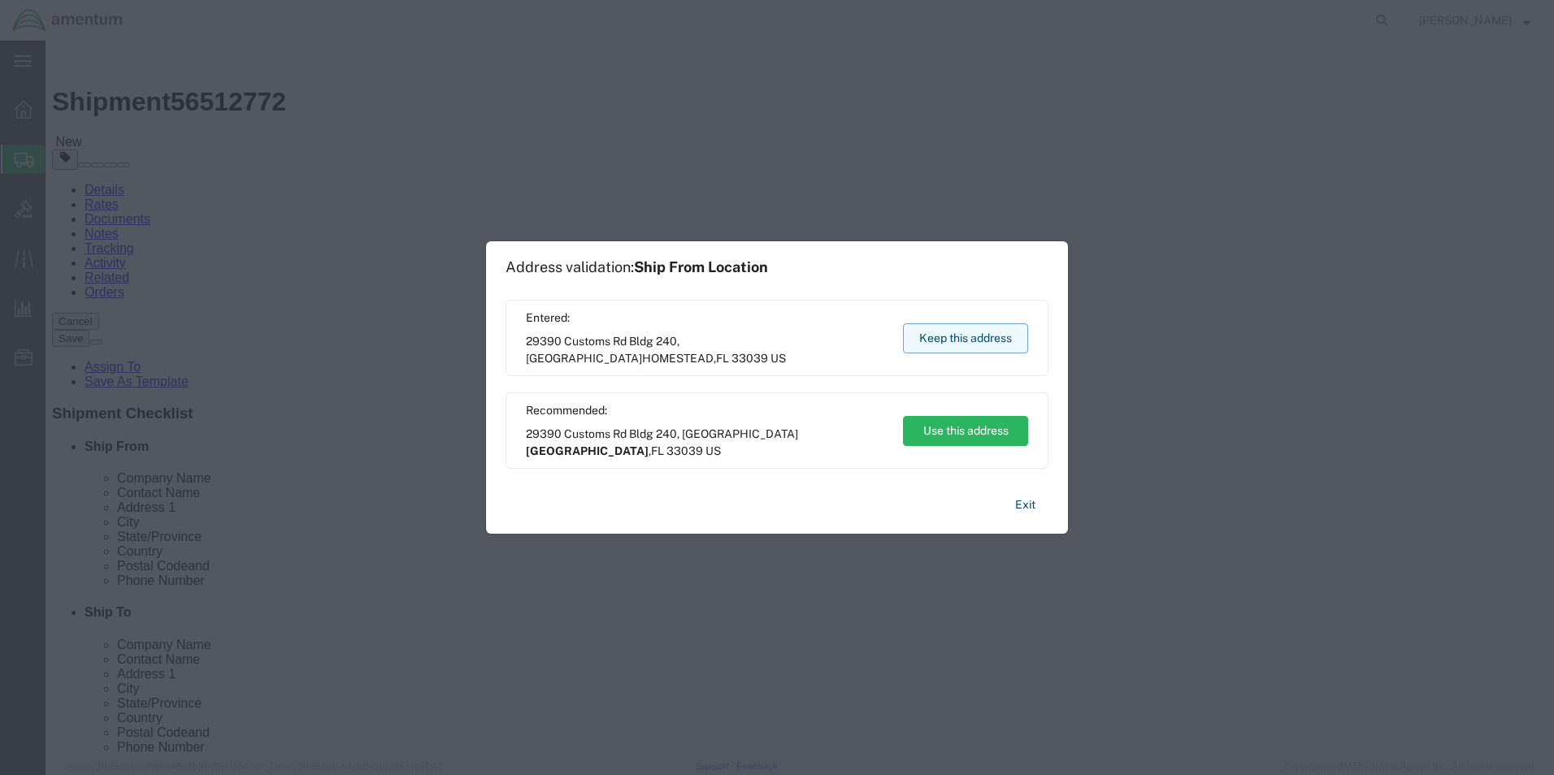
click at [983, 333] on button "Keep this address" at bounding box center [965, 339] width 125 height 30
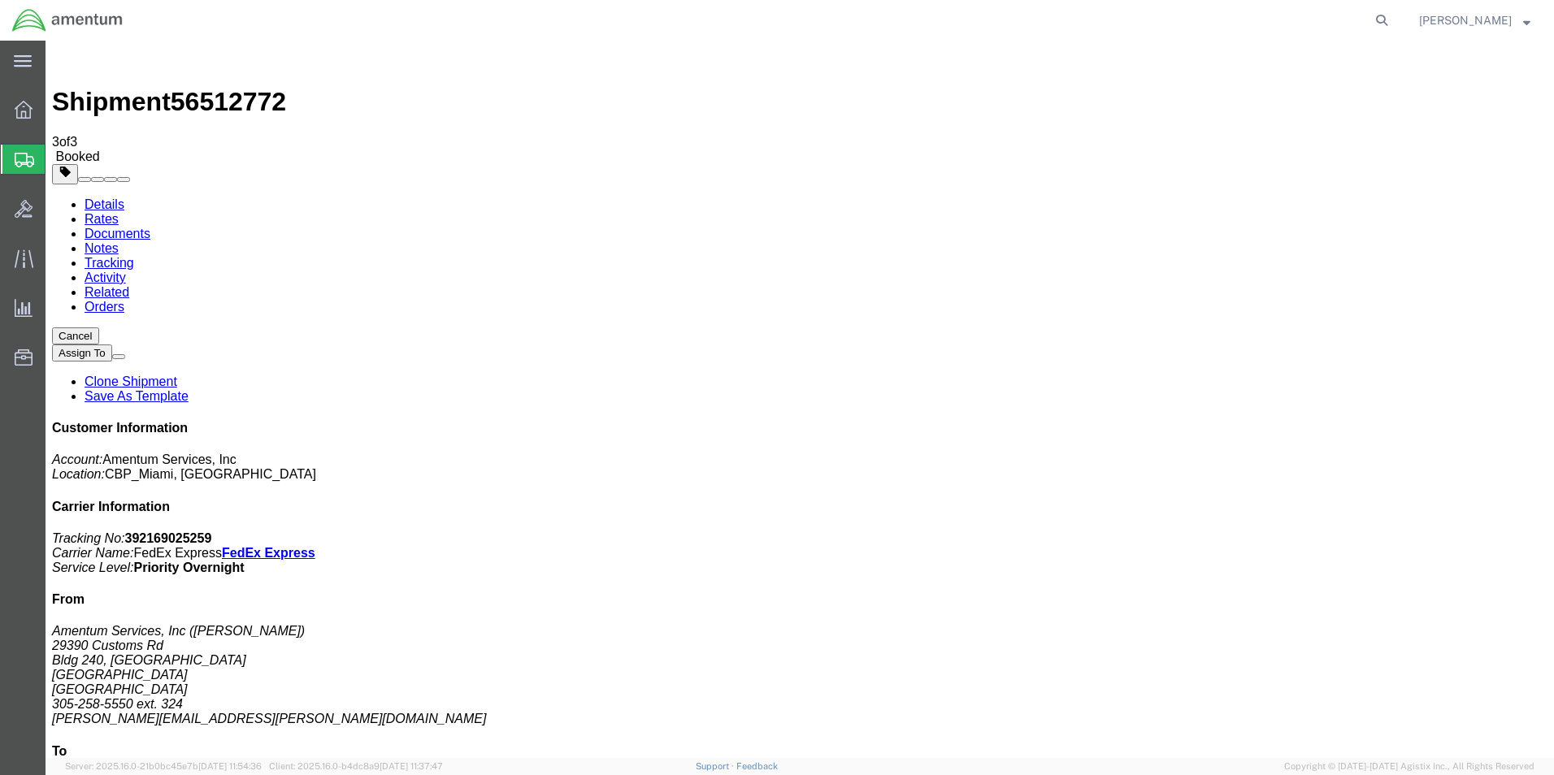
click at [0, 0] on span "Create Shipment" at bounding box center [0, 0] width 0 height 0
